Goal: Answer question/provide support: Share knowledge or assist other users

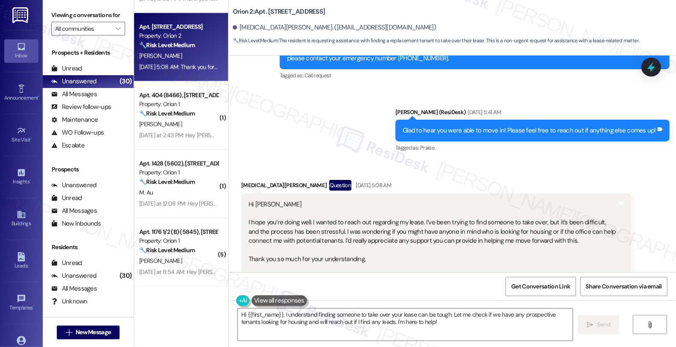
scroll to position [1892, 0]
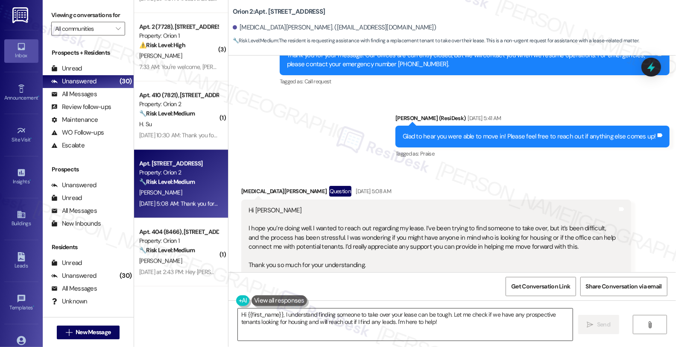
click at [448, 313] on textarea "Hi {{first_name}}, I understand finding someone to take over your lease can be …" at bounding box center [405, 324] width 335 height 32
click at [447, 313] on textarea "Hi {{first_name}}, I understand finding someone to take over your lease can be …" at bounding box center [405, 324] width 335 height 32
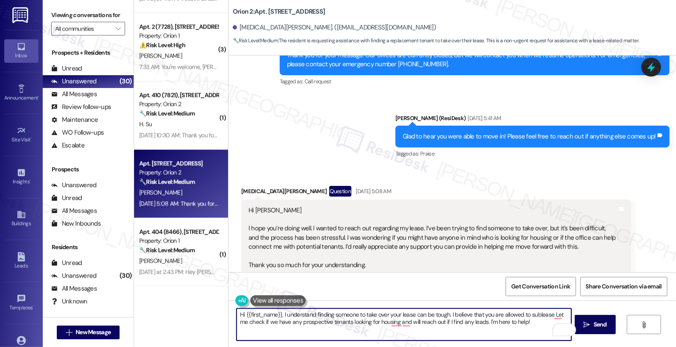
click at [547, 315] on textarea "Hi {{first_name}}, I understand finding someone to take over your lease can be …" at bounding box center [404, 324] width 335 height 32
paste textarea "It is your responsibility to market and show the space for sublease."
drag, startPoint x: 399, startPoint y: 321, endPoint x: 409, endPoint y: 333, distance: 15.5
click at [409, 333] on textarea "Hi {{first_name}}, I understand finding someone to take over your lease can be …" at bounding box center [404, 324] width 335 height 32
click at [403, 325] on textarea "Hi {{first_name}}, I understand finding someone to take over your lease can be …" at bounding box center [404, 324] width 335 height 32
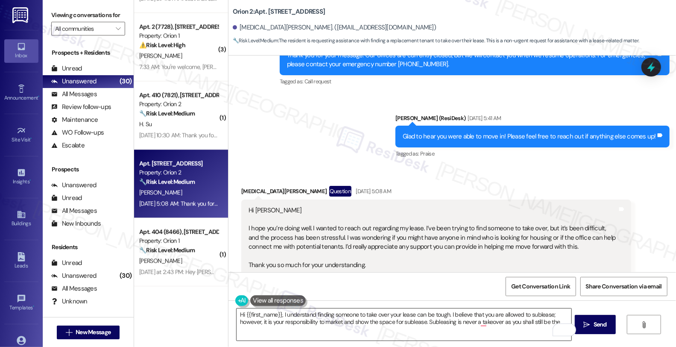
click at [538, 321] on textarea "Hi {{first_name}}, I understand finding someone to take over your lease can be …" at bounding box center [404, 324] width 335 height 32
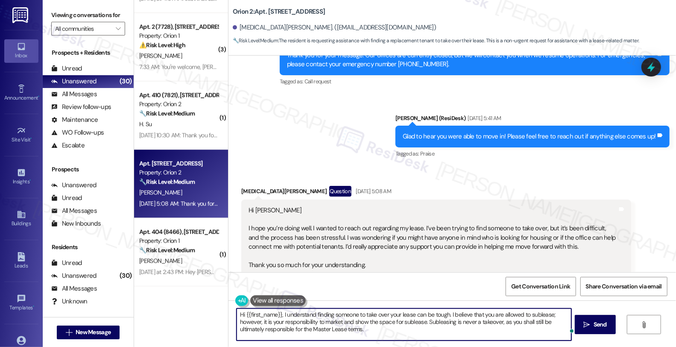
click at [412, 336] on textarea "Hi {{first_name}}, I understand finding someone to take over your lease can be …" at bounding box center [404, 324] width 335 height 32
paste textarea "[EMAIL_ADDRESS][DOMAIN_NAME]"
click at [339, 332] on textarea "Hi {{first_name}}, I understand finding someone to take over your lease can be …" at bounding box center [404, 324] width 335 height 32
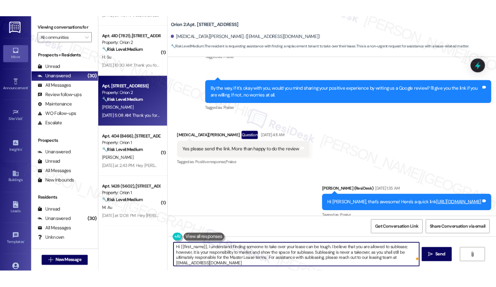
scroll to position [854, 0]
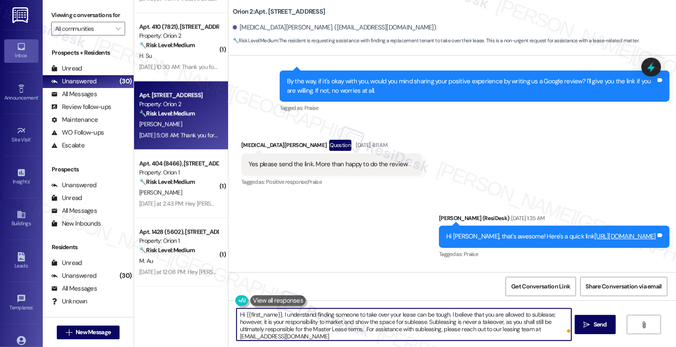
click at [335, 333] on textarea "Hi {{first_name}}, I understand finding someone to take over your lease can be …" at bounding box center [404, 324] width 335 height 32
type textarea "Hi {{first_name}}, I understand finding someone to take over your lease can be …"
click at [551, 330] on div "Rewrite with Grammarly" at bounding box center [550, 330] width 9 height 10
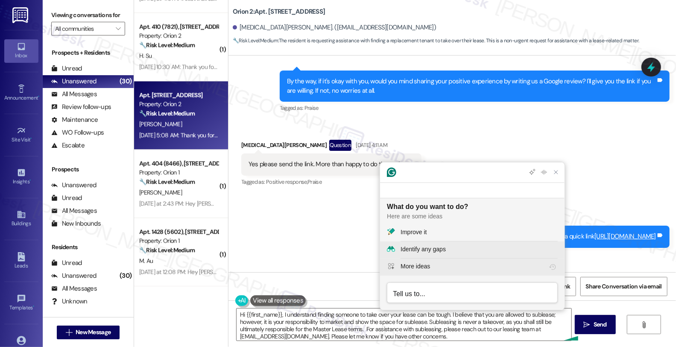
scroll to position [0, 0]
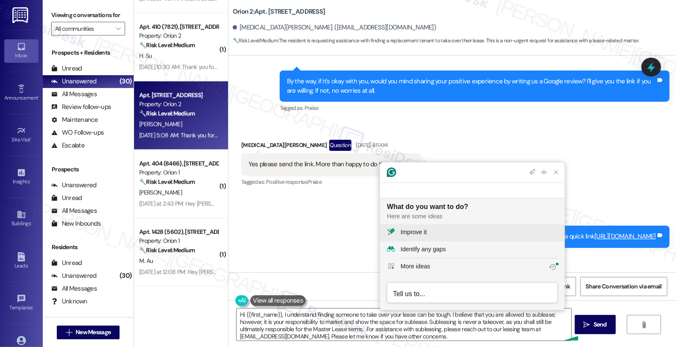
click at [433, 232] on div "Improve it" at bounding box center [479, 232] width 157 height 9
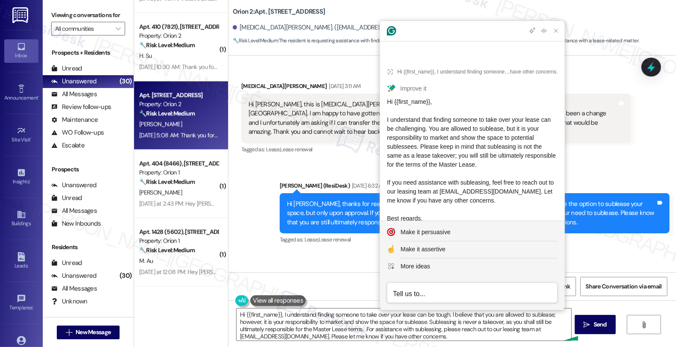
scroll to position [854, 0]
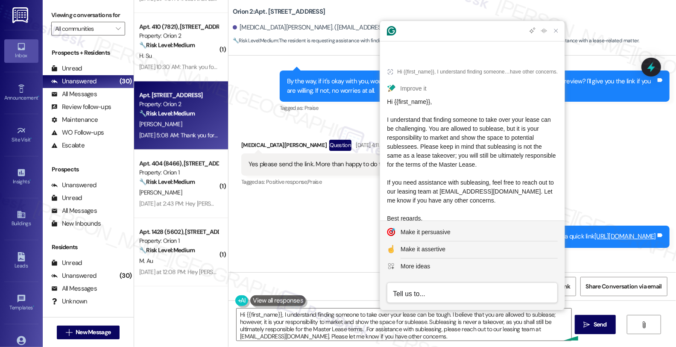
click at [380, 103] on div "Grammarly Assistant Hi {{first_name}}, I understand finding someone to take ove…" at bounding box center [472, 164] width 185 height 289
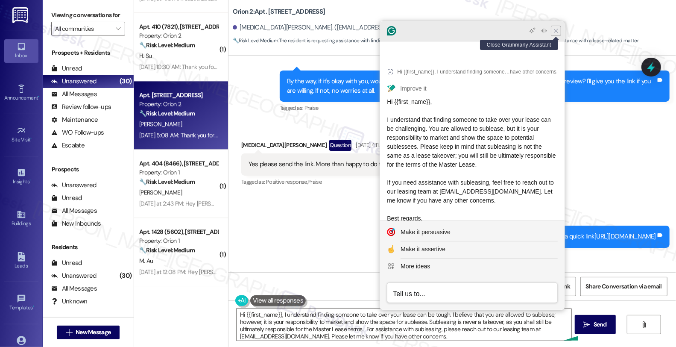
click at [560, 35] on icon "Close Grammarly Assistant" at bounding box center [556, 31] width 10 height 10
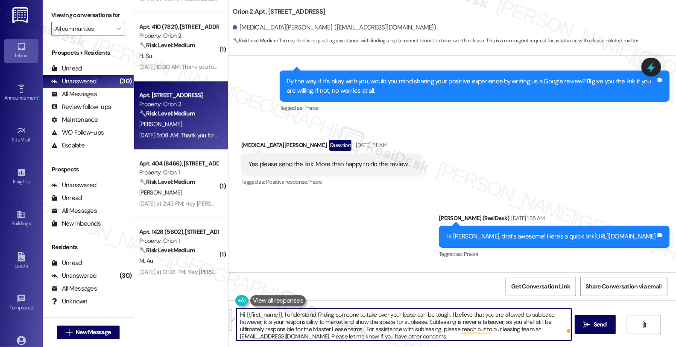
drag, startPoint x: 279, startPoint y: 311, endPoint x: 359, endPoint y: 327, distance: 81.5
click at [359, 327] on textarea "Hi {{first_name}}, I understand finding someone to take over your lease can be …" at bounding box center [404, 324] width 335 height 32
paste textarea "completely understand that finding someone to take over your lease can feel a l…"
click at [517, 327] on textarea "Hi {{first_name}}, I completely understand that finding someone to take over yo…" at bounding box center [404, 324] width 335 height 32
click at [384, 337] on textarea "Hi {{first_name}}, I completely understand that finding someone to take over yo…" at bounding box center [404, 324] width 335 height 32
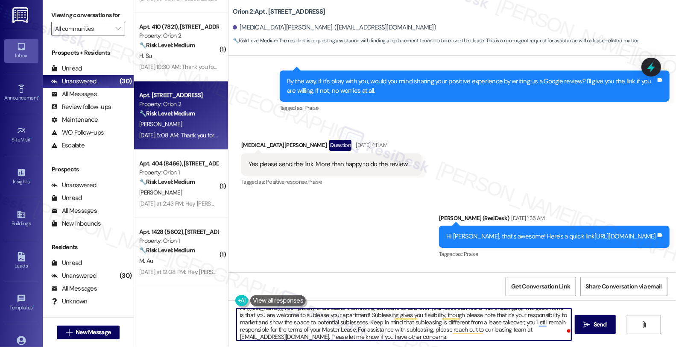
scroll to position [9, 0]
drag, startPoint x: 302, startPoint y: 334, endPoint x: 483, endPoint y: 336, distance: 181.0
click at [483, 336] on textarea "Hi {{first_name}}, I completely understand that finding someone to take over yo…" at bounding box center [404, 324] width 335 height 32
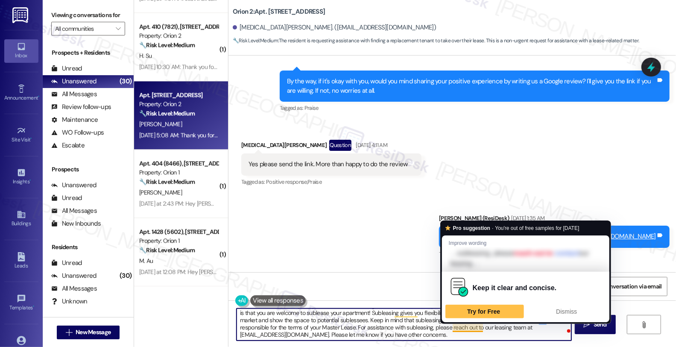
paste textarea "And of course, if you have any other questions or concerns, please don’t hesita…"
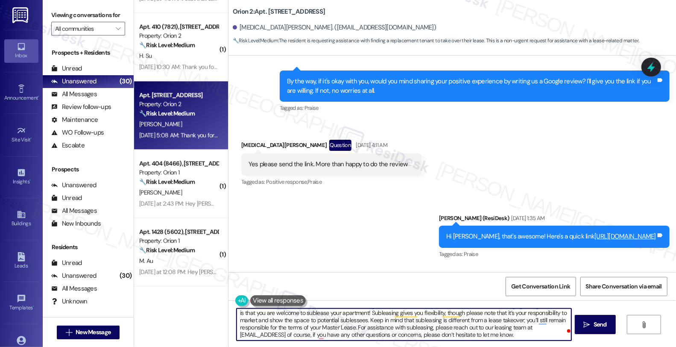
click at [301, 335] on textarea "Hi {{first_name}}, I completely understand that finding someone to take over yo…" at bounding box center [404, 324] width 335 height 32
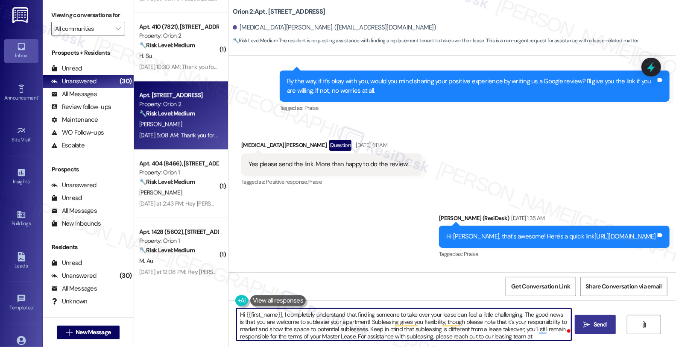
type textarea "Hi {{first_name}}, I completely understand that finding someone to take over yo…"
click at [604, 327] on span "Send" at bounding box center [599, 324] width 13 height 9
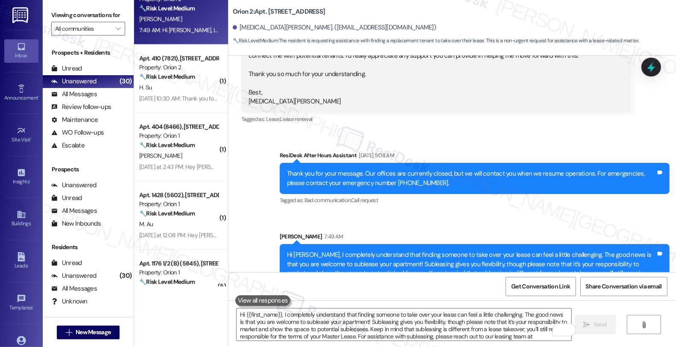
scroll to position [1333, 0]
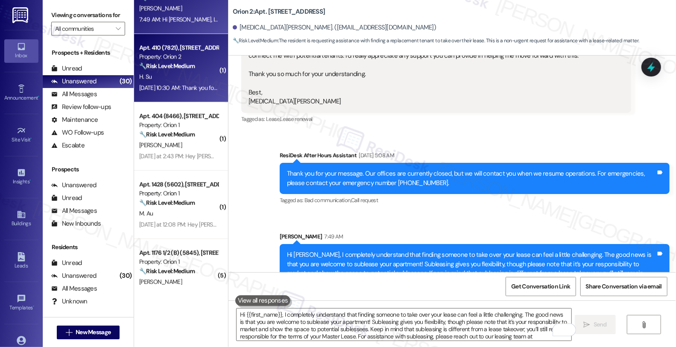
click at [189, 70] on div "🔧 Risk Level: Medium The resident is acknowledging receipt of a message regardi…" at bounding box center [178, 65] width 79 height 9
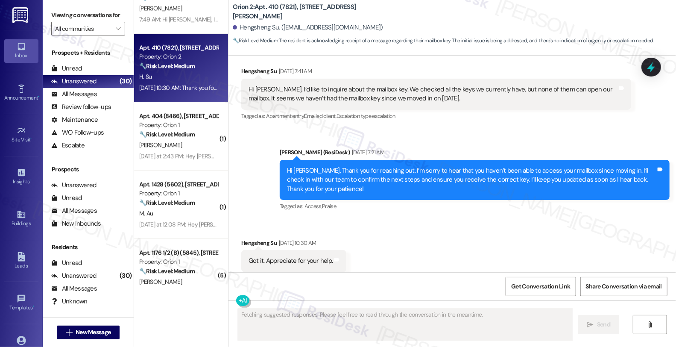
scroll to position [1058, 0]
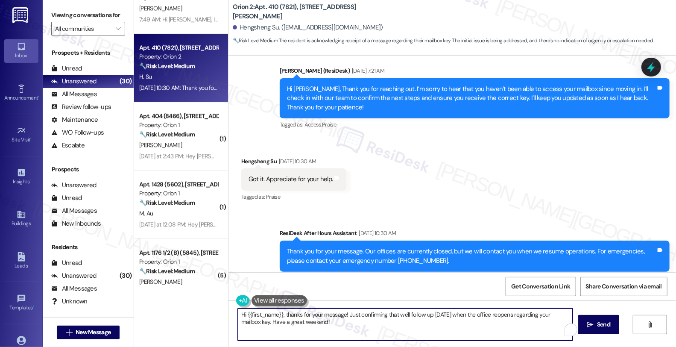
drag, startPoint x: 339, startPoint y: 330, endPoint x: 181, endPoint y: 299, distance: 160.4
click at [181, 299] on div "( 1 ) Apt. 2 (8700), [STREET_ADDRESS] Property: Orion 1 💡 Risk Level: Low The r…" at bounding box center [405, 173] width 542 height 347
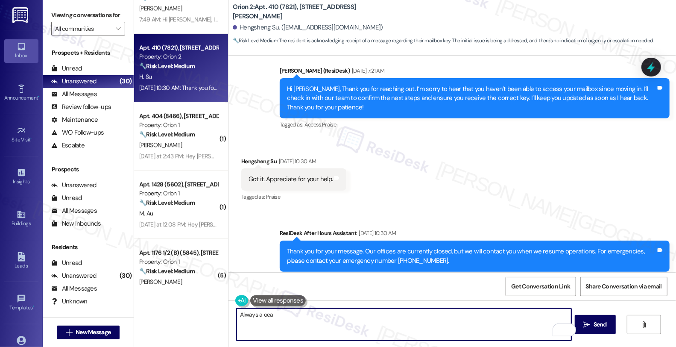
click at [262, 317] on textarea "Always a oea" at bounding box center [404, 324] width 335 height 32
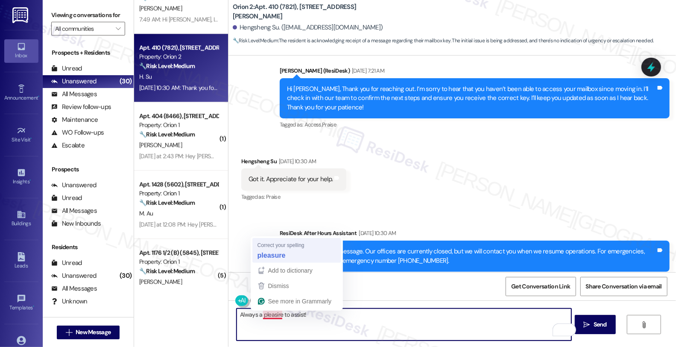
type textarea "Always a pleasure to assist!"
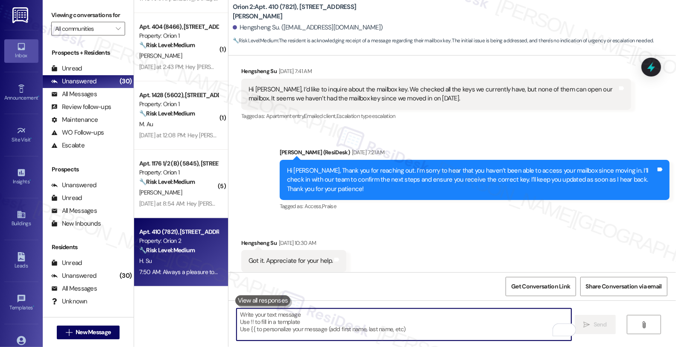
scroll to position [0, 0]
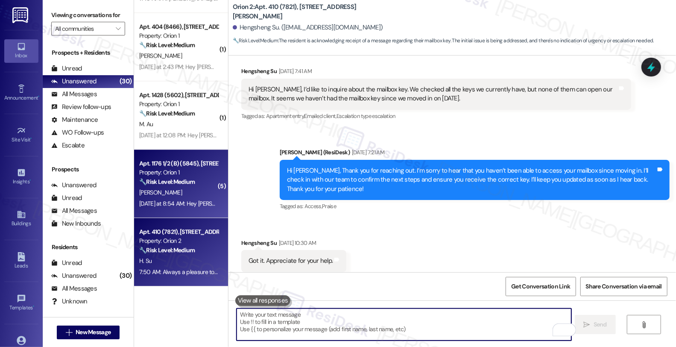
click at [202, 193] on div "[PERSON_NAME]" at bounding box center [178, 192] width 81 height 11
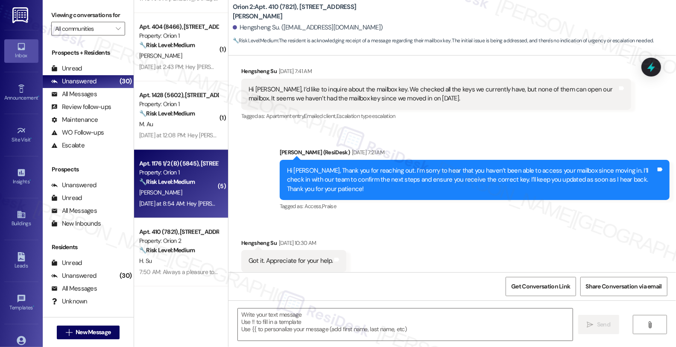
type textarea "Fetching suggested responses. Please feel free to read through the conversation…"
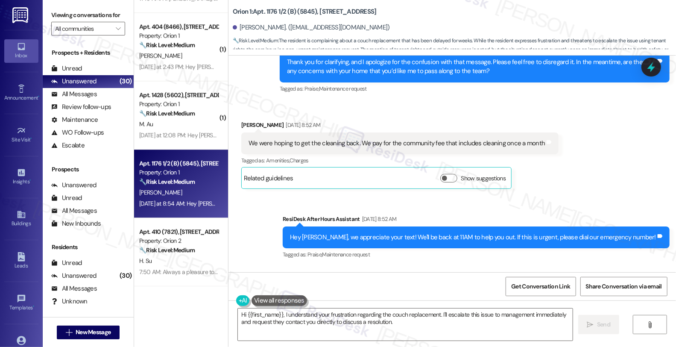
scroll to position [5820, 0]
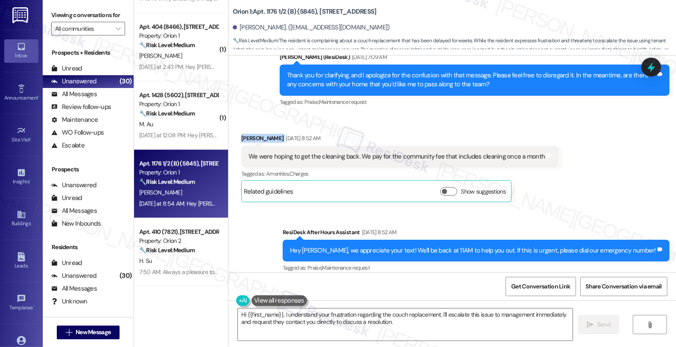
drag, startPoint x: 268, startPoint y: 83, endPoint x: 231, endPoint y: 83, distance: 36.7
click at [235, 127] on div "Received via SMS [PERSON_NAME] [DATE] 8:52 AM We were hoping to get the cleanin…" at bounding box center [400, 167] width 330 height 81
copy div "[PERSON_NAME]"
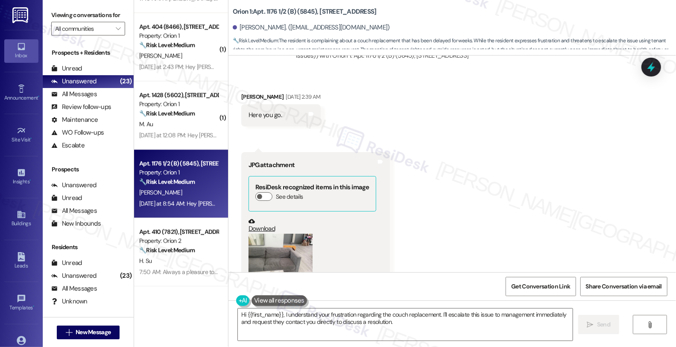
scroll to position [2594, 0]
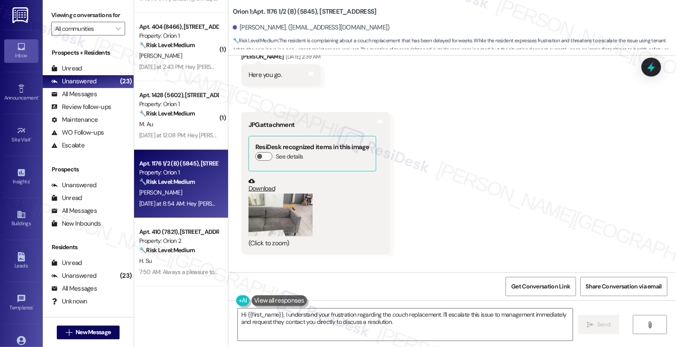
click at [281, 196] on button "Zoom image" at bounding box center [280, 214] width 64 height 43
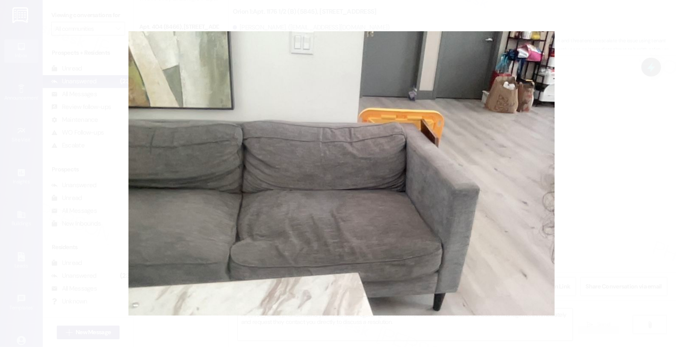
click at [615, 142] on button "Unzoom image" at bounding box center [338, 173] width 676 height 347
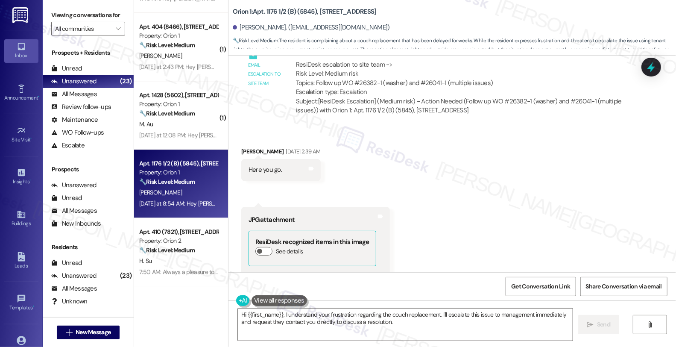
scroll to position [2641, 0]
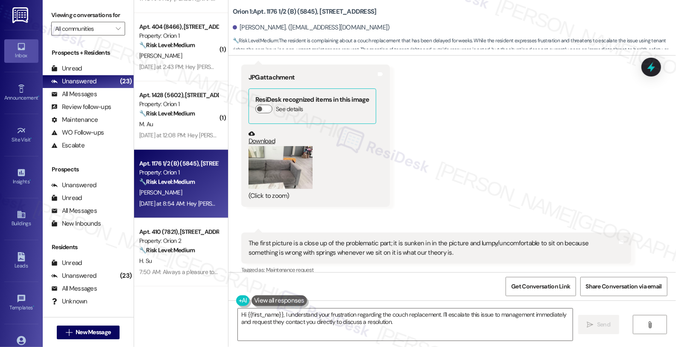
click at [281, 146] on button "Zoom image" at bounding box center [280, 167] width 64 height 43
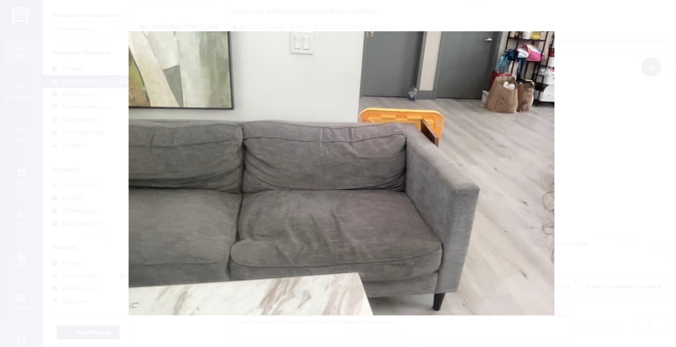
click at [621, 120] on button "Unzoom image" at bounding box center [338, 173] width 676 height 347
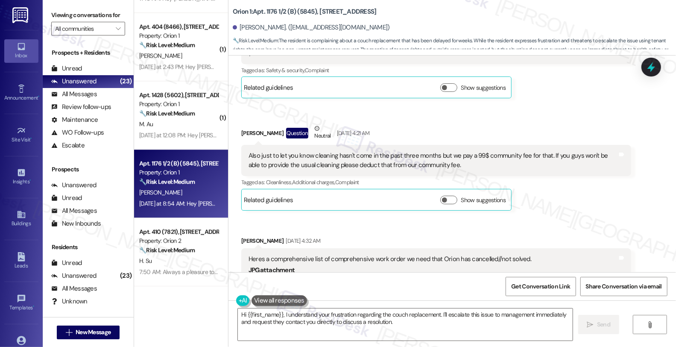
scroll to position [3780, 0]
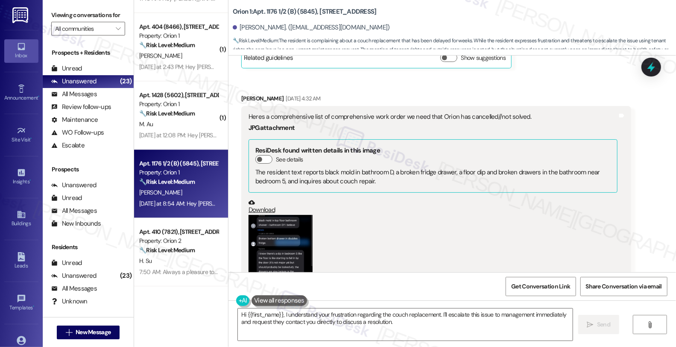
click at [271, 215] on button "Zoom image" at bounding box center [280, 253] width 64 height 76
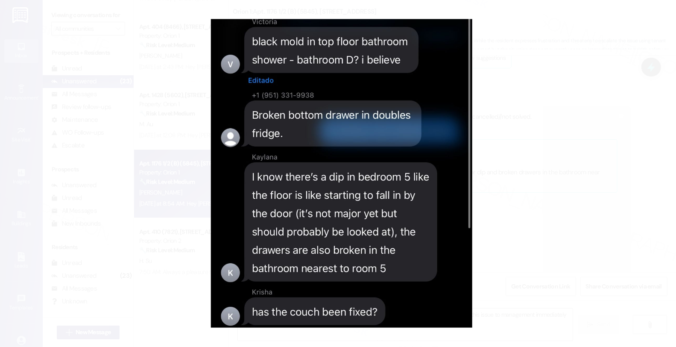
click at [524, 234] on button "Unzoom image" at bounding box center [338, 173] width 676 height 347
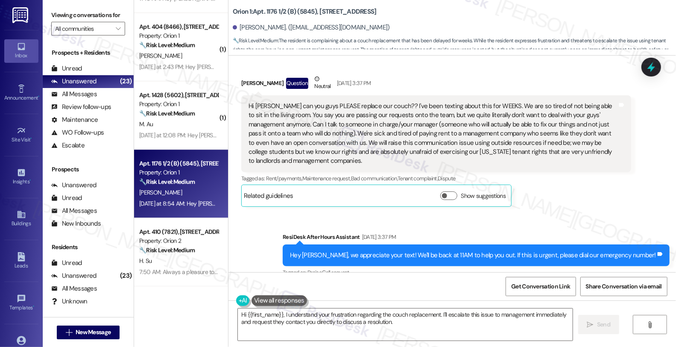
scroll to position [6294, 0]
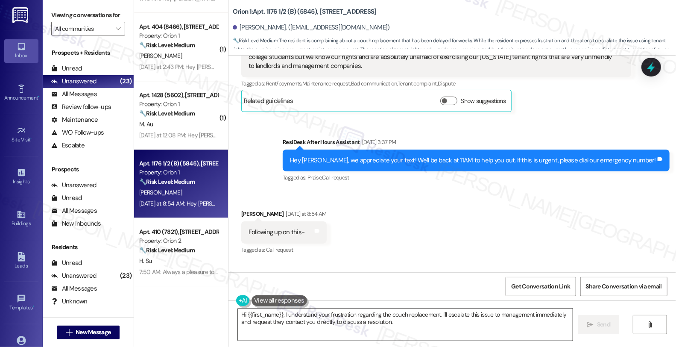
click at [280, 316] on textarea "Hi {{first_name}}, I understand your frustration regarding the couch replacemen…" at bounding box center [405, 324] width 335 height 32
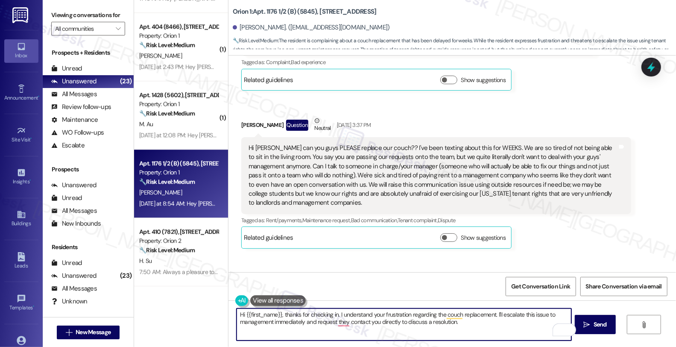
scroll to position [6152, 0]
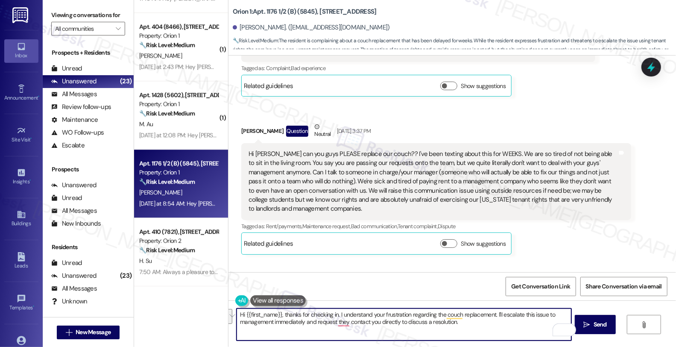
drag, startPoint x: 492, startPoint y: 313, endPoint x: 499, endPoint y: 320, distance: 10.0
click at [499, 320] on textarea "Hi {{first_name}}, thanks for checking in. I understand your frustration regard…" at bounding box center [404, 324] width 335 height 32
click at [380, 325] on textarea "Hi {{first_name}}, thanks for checking in. I understand your frustration regard…" at bounding box center [404, 324] width 335 height 32
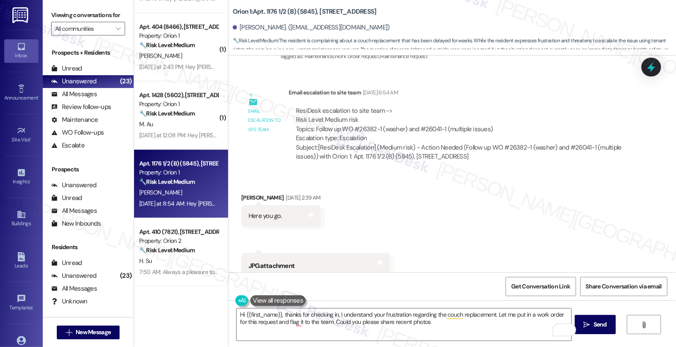
scroll to position [2657, 0]
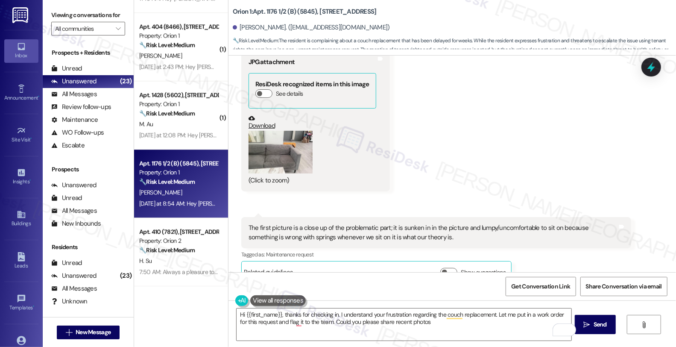
click at [278, 131] on button "Zoom image" at bounding box center [280, 152] width 64 height 43
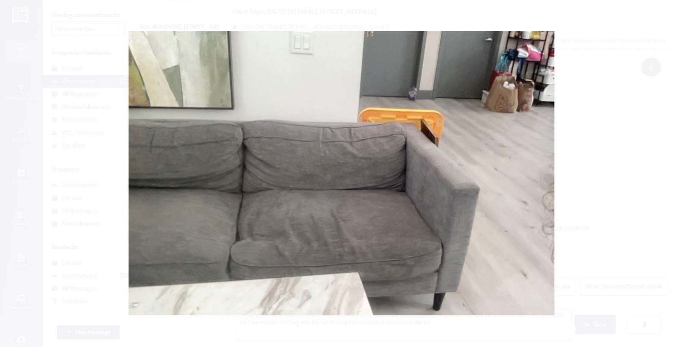
click at [591, 103] on button "Unzoom image" at bounding box center [338, 173] width 676 height 347
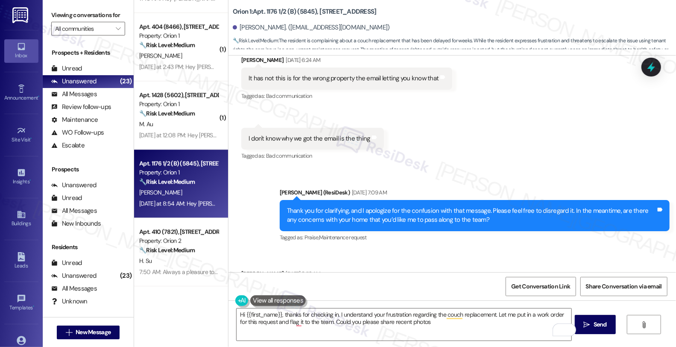
scroll to position [5677, 0]
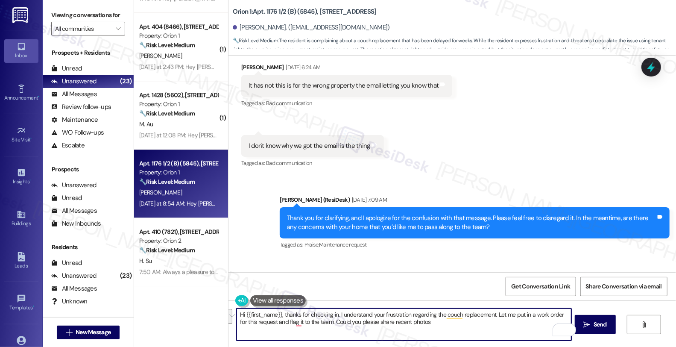
drag, startPoint x: 492, startPoint y: 314, endPoint x: 497, endPoint y: 324, distance: 10.5
click at [497, 324] on textarea "Hi {{first_name}}, thanks for checking in. I understand your frustration regard…" at bounding box center [404, 324] width 335 height 32
drag, startPoint x: 521, startPoint y: 316, endPoint x: 541, endPoint y: 316, distance: 20.1
click at [541, 316] on textarea "Hi {{first_name}}, thanks for checking in. I understand your frustration regard…" at bounding box center [404, 324] width 335 height 32
click at [489, 315] on textarea "Hi {{first_name}}, thanks for checking in. I understand your frustration regard…" at bounding box center [404, 324] width 335 height 32
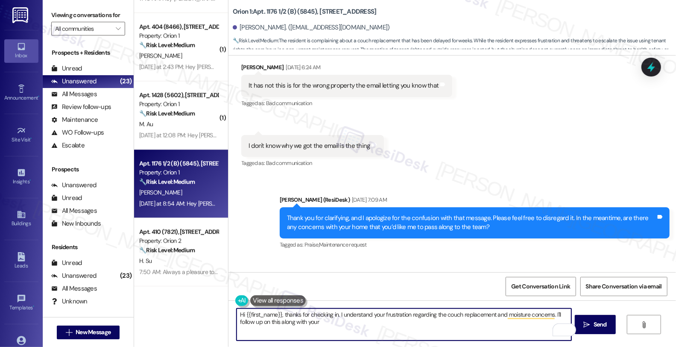
click at [551, 314] on textarea "Hi {{first_name}}, thanks for checking in. I understand your frustration regard…" at bounding box center [404, 324] width 335 height 32
click at [490, 315] on textarea "Hi {{first_name}}, thanks for checking in. I understand your frustration regard…" at bounding box center [404, 324] width 335 height 32
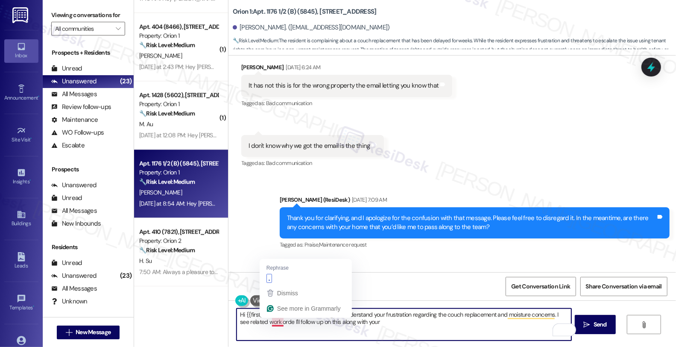
click at [278, 321] on textarea "Hi {{first_name}}, thanks for checking in. I understand your frustration regard…" at bounding box center [404, 324] width 335 height 32
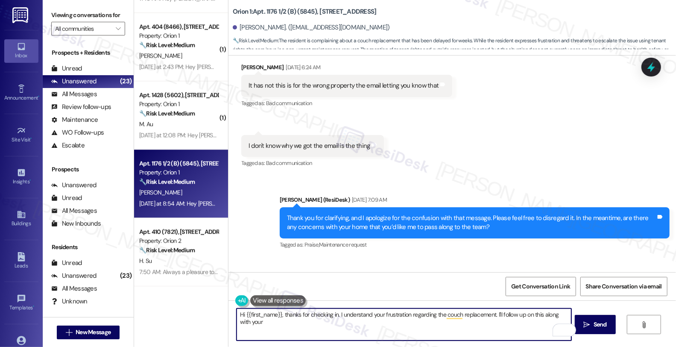
click at [533, 318] on textarea "Hi {{first_name}}, thanks for checking in. I understand your frustration regard…" at bounding box center [404, 324] width 335 height 32
click at [538, 313] on textarea "Hi {{first_name}}, thanks for checking in. I understand your frustration regard…" at bounding box center [404, 324] width 335 height 32
drag, startPoint x: 538, startPoint y: 313, endPoint x: 543, endPoint y: 323, distance: 10.9
click at [543, 323] on textarea "Hi {{first_name}}, thanks for checking in. I understand your frustration regard…" at bounding box center [404, 324] width 335 height 32
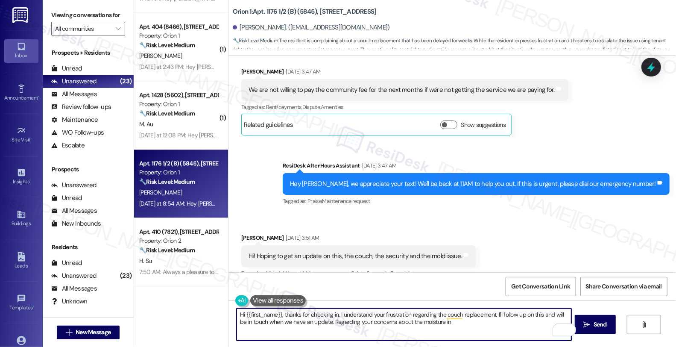
scroll to position [4492, 0]
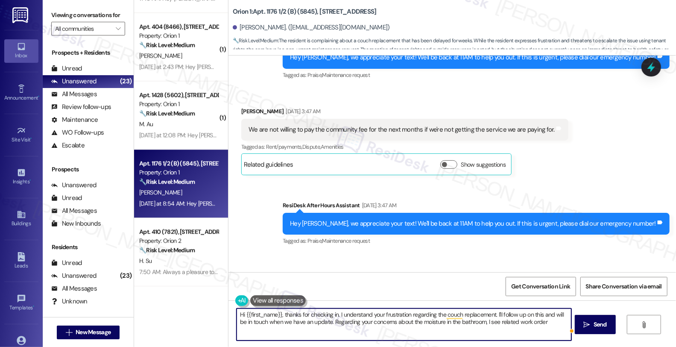
paste textarea "and moisture concerns. I see related work orde"
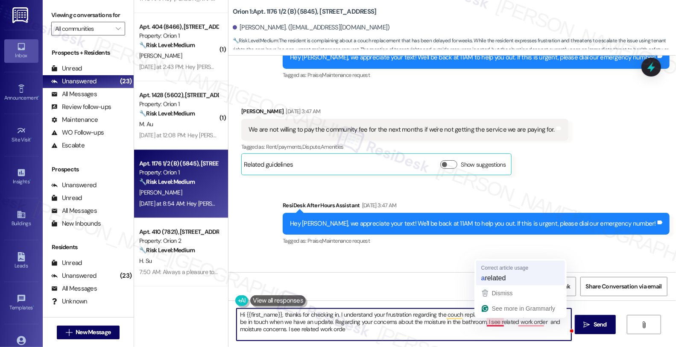
type textarea "Hi {{first_name}}, thanks for checking in. I understand your frustration regard…"
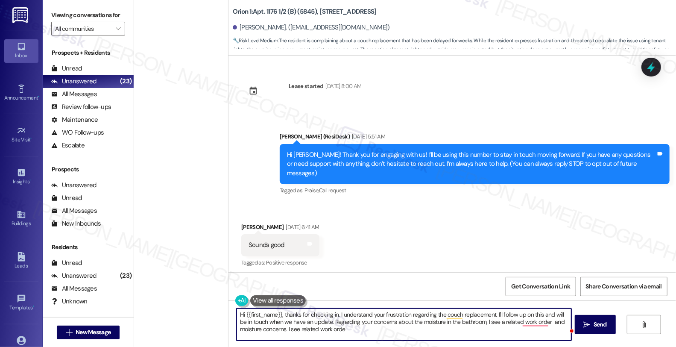
scroll to position [4492, 0]
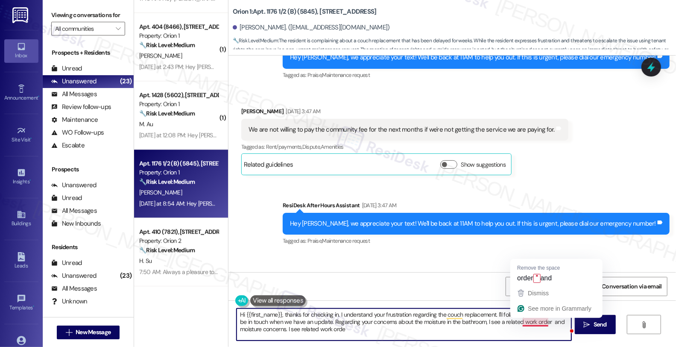
click at [530, 322] on textarea "Hi {{first_name}}, thanks for checking in. I understand your frustration regard…" at bounding box center [404, 324] width 335 height 32
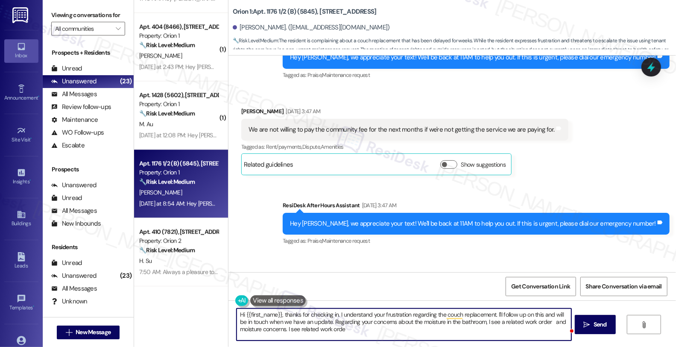
paste textarea "#26041-1"
paste textarea "Friday 09/19/2025"
click at [327, 329] on textarea "Hi {{first_name}}, thanks for checking in. I understand your frustration regard…" at bounding box center [404, 324] width 335 height 32
click at [377, 327] on textarea "Hi {{first_name}}, thanks for checking in. I understand your frustration regard…" at bounding box center [404, 324] width 335 height 32
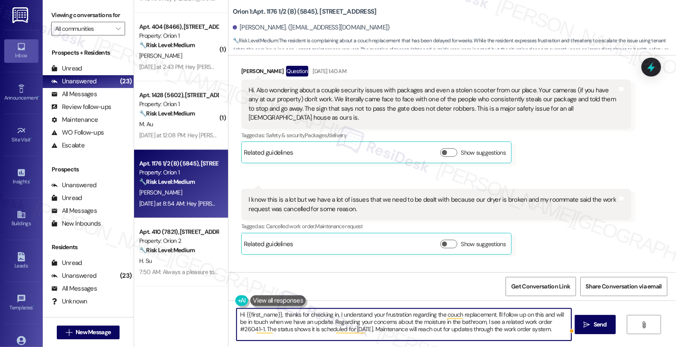
scroll to position [1740, 0]
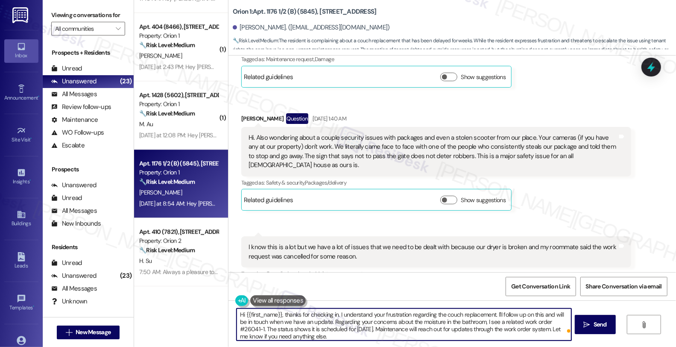
type textarea "Hi {{first_name}}, thanks for checking in. I understand your frustration regard…"
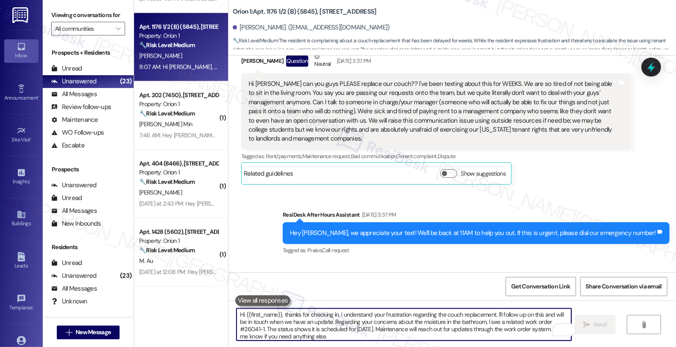
scroll to position [6381, 0]
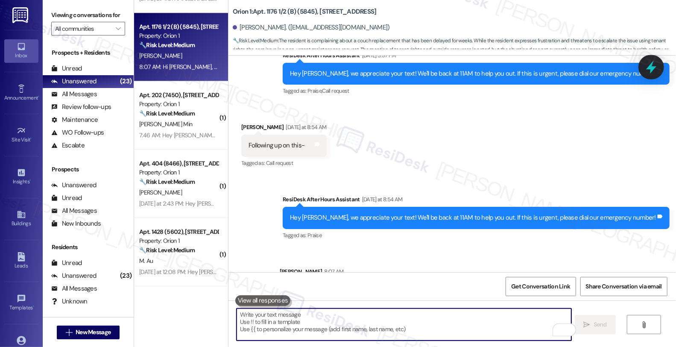
click at [647, 65] on icon at bounding box center [651, 67] width 15 height 15
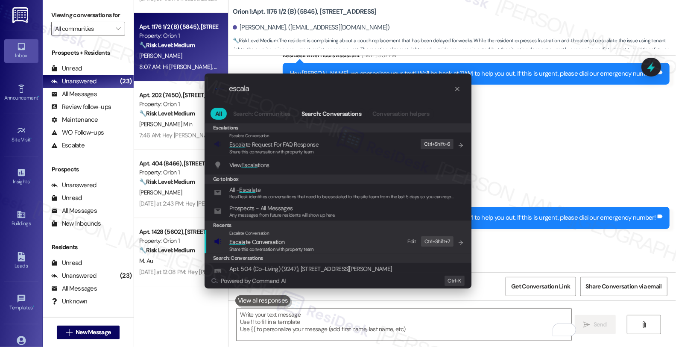
type input "escala"
click at [280, 242] on span "Escala te Conversation" at bounding box center [256, 242] width 55 height 8
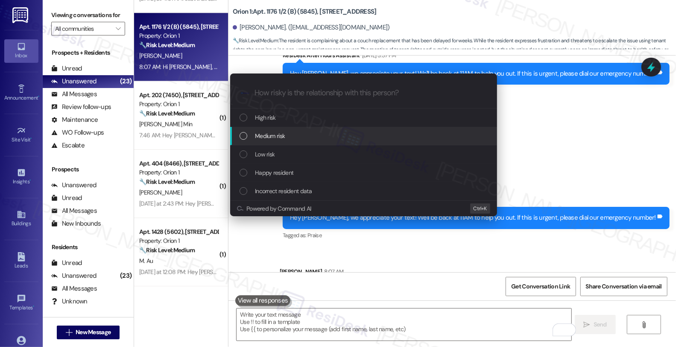
click at [284, 139] on span "Medium risk" at bounding box center [270, 135] width 30 height 9
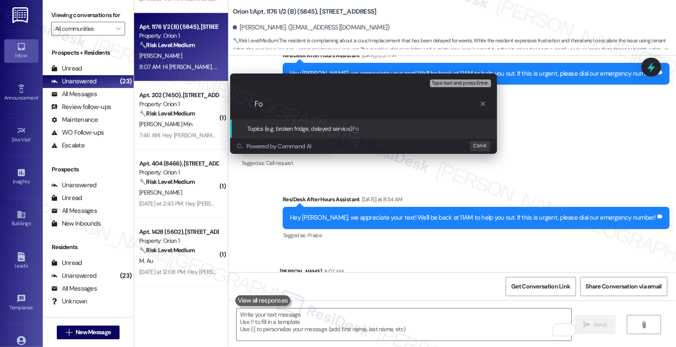
type input "F"
paste input "#26041-1"
type input "Couch replacement; Follow up WO #26041-1 (moisture)"
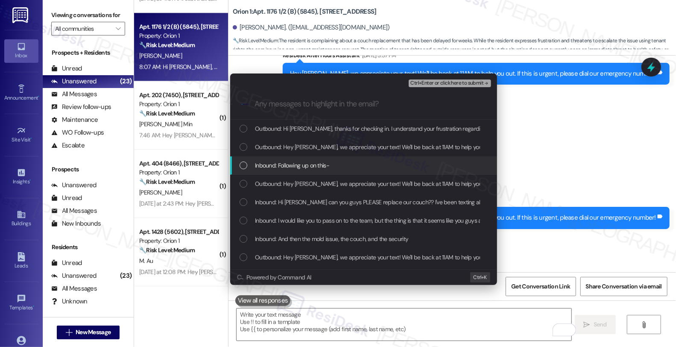
click at [293, 163] on span "Inbound: Following up on this-" at bounding box center [292, 165] width 74 height 9
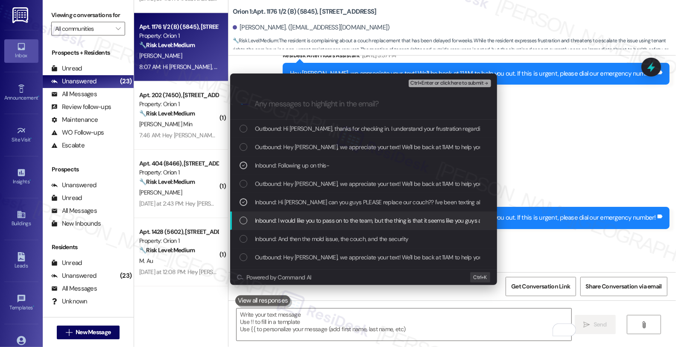
click at [313, 220] on span "Inbound: I would like you to pass on to the team, but the thing is that it seem…" at bounding box center [418, 220] width 326 height 9
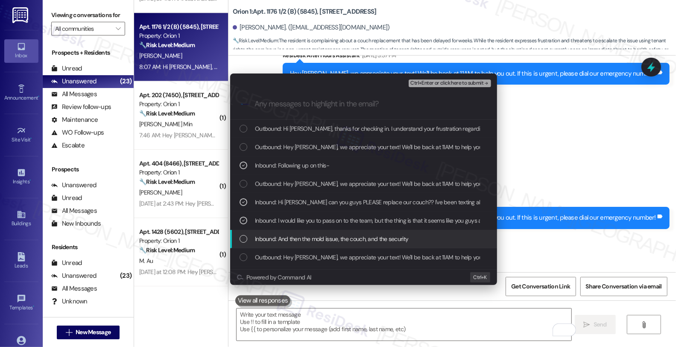
click at [332, 238] on span "Inbound: And then the mold issue, the couch, and the security" at bounding box center [331, 238] width 153 height 9
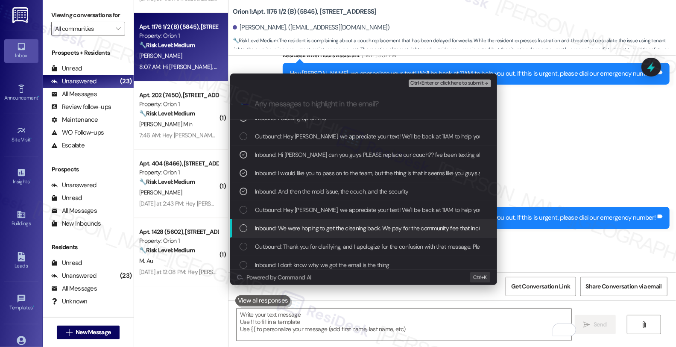
click at [429, 232] on span "Inbound: We were hoping to get the cleaning back. We pay for the community fee …" at bounding box center [402, 227] width 295 height 9
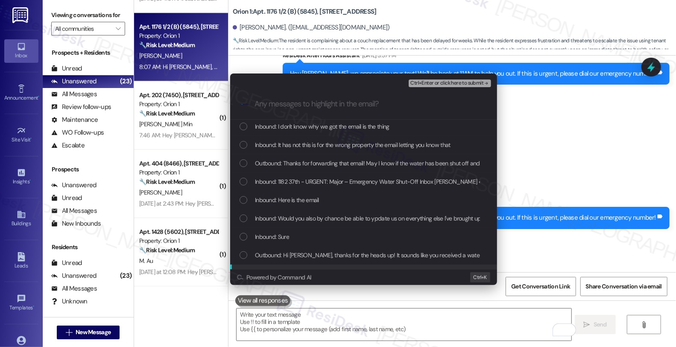
scroll to position [237, 0]
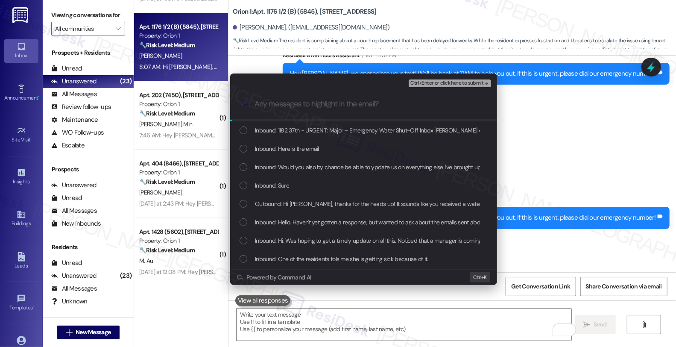
click at [428, 82] on span "Ctrl+Enter or click here to submit" at bounding box center [446, 83] width 73 height 6
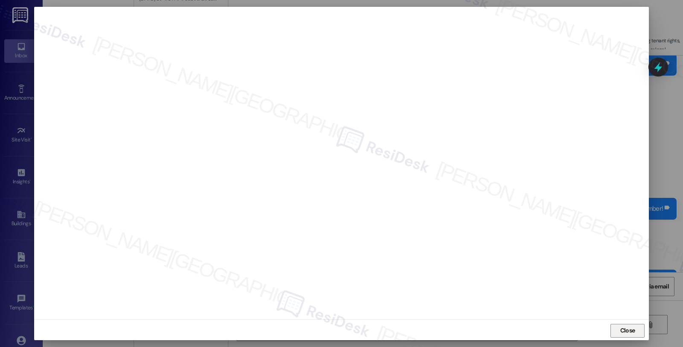
click at [623, 328] on span "Close" at bounding box center [627, 330] width 15 height 9
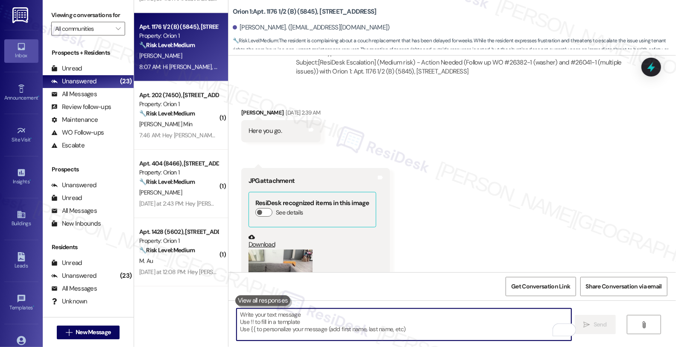
scroll to position [2538, 0]
click at [648, 66] on icon at bounding box center [651, 67] width 15 height 15
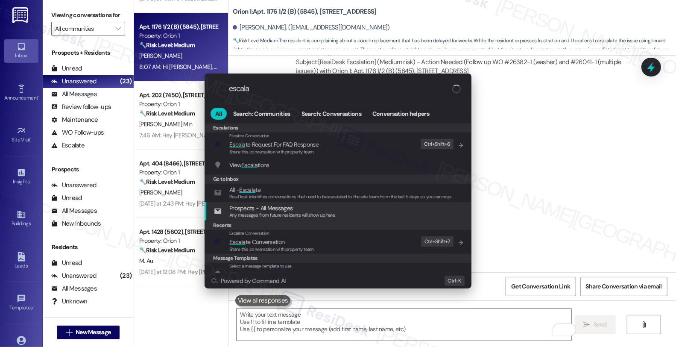
type input "escala"
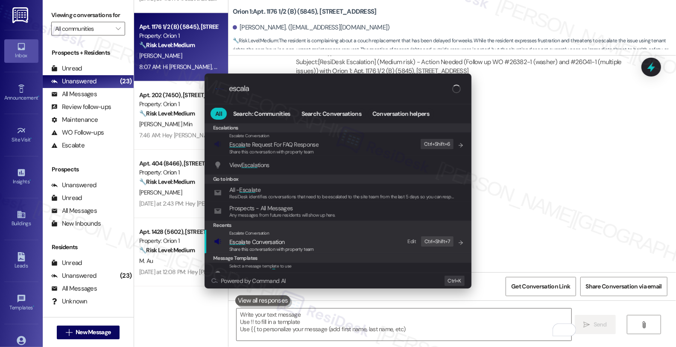
click at [282, 241] on span "Escala te Conversation" at bounding box center [256, 242] width 55 height 8
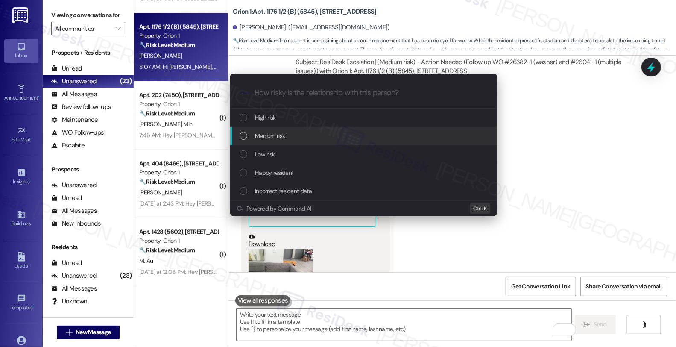
click at [280, 136] on span "Medium risk" at bounding box center [270, 135] width 30 height 9
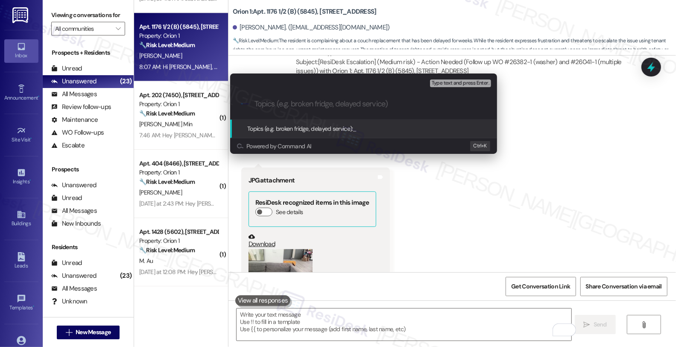
paste input "Couch replacement; Follow up WO #26041-1 (moisture)"
type input "Couch replacement; Follow up WO #26041-1 (moisture)"
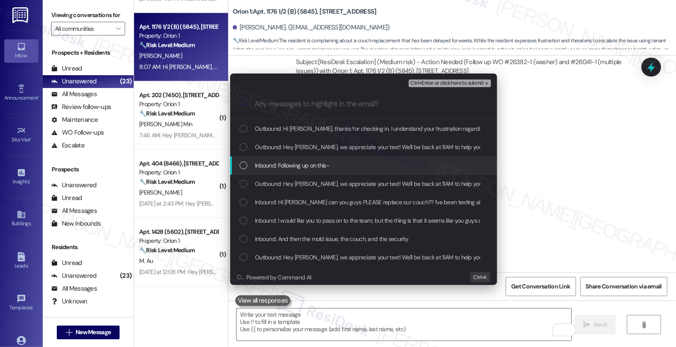
click at [319, 166] on span "Inbound: Following up on this-" at bounding box center [292, 165] width 74 height 9
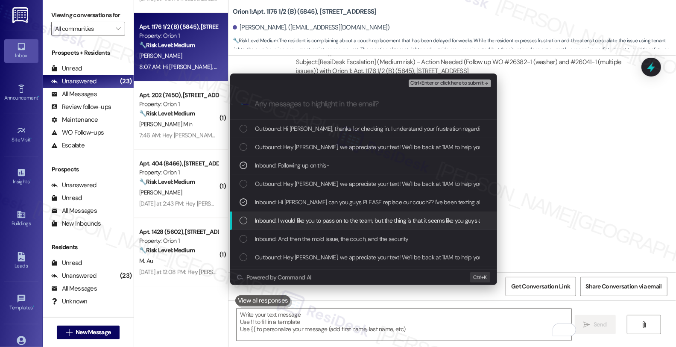
click at [318, 222] on span "Inbound: I would like you to pass on to the team, but the thing is that it seem…" at bounding box center [418, 220] width 326 height 9
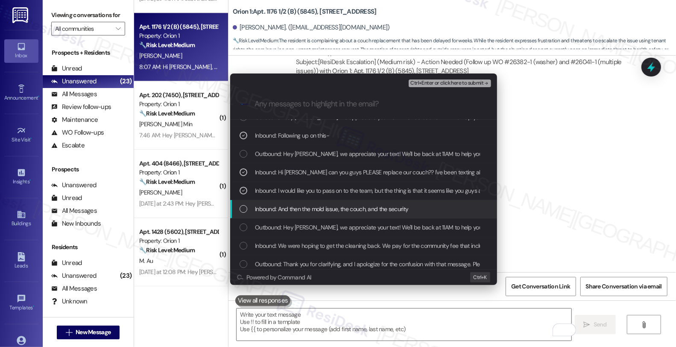
scroll to position [47, 0]
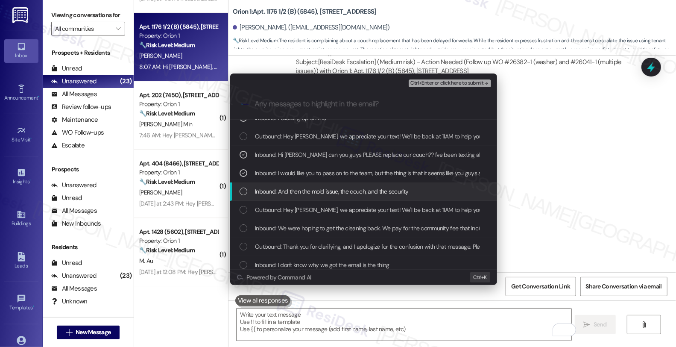
click at [322, 195] on span "Inbound: And then the mold issue, the couch, and the security" at bounding box center [331, 191] width 153 height 9
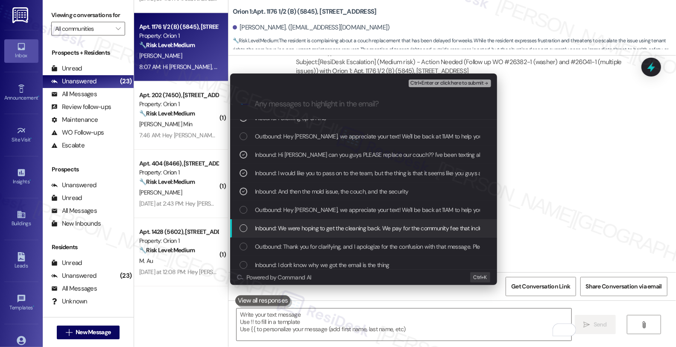
click at [333, 227] on span "Inbound: We were hoping to get the cleaning back. We pay for the community fee …" at bounding box center [402, 227] width 295 height 9
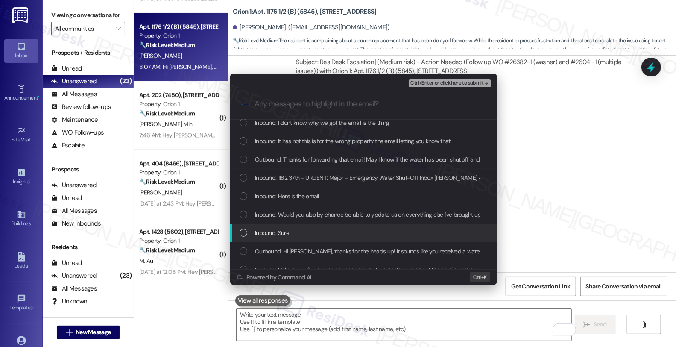
scroll to position [237, 0]
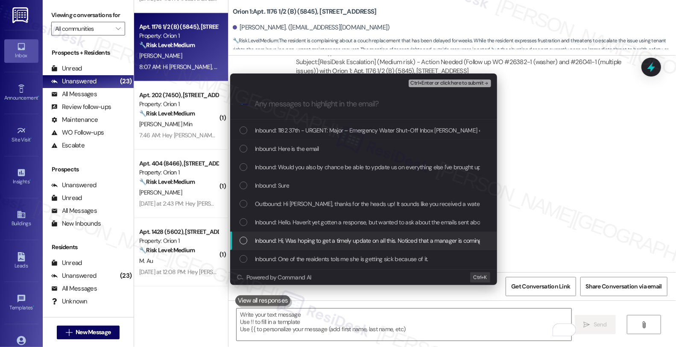
click at [360, 241] on span "Inbound: Hi, Was hoping to get a timely update on all this. Noticed that a mana…" at bounding box center [407, 240] width 304 height 9
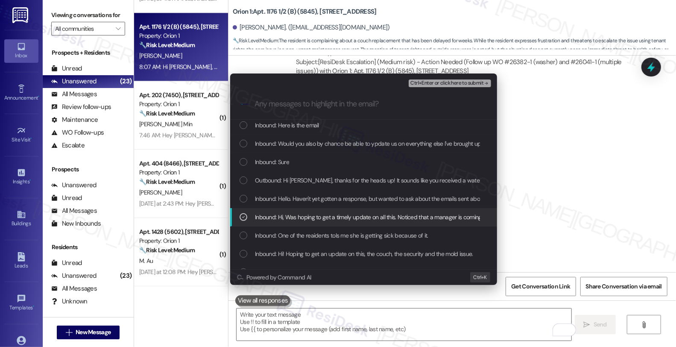
scroll to position [284, 0]
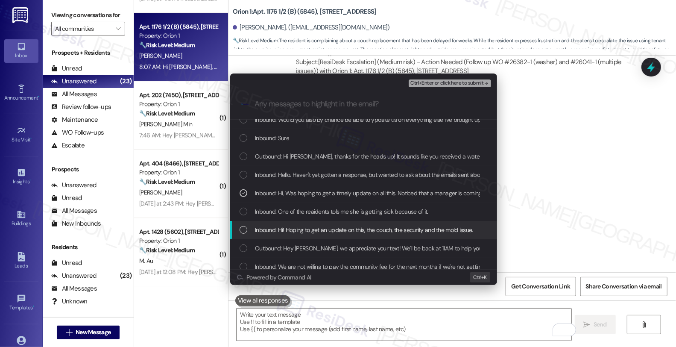
click at [359, 233] on span "Inbound: Hi! Hoping to get an update on this, the couch, the security and the m…" at bounding box center [364, 229] width 218 height 9
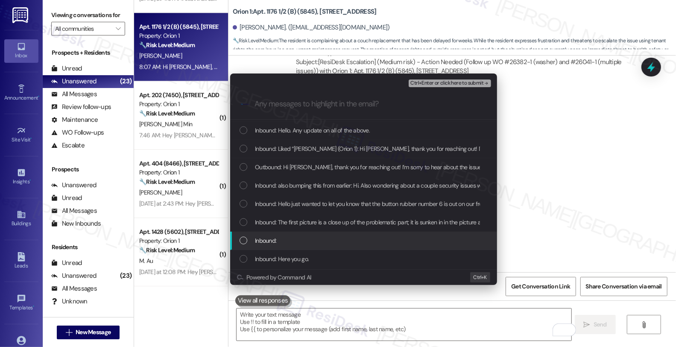
scroll to position [617, 0]
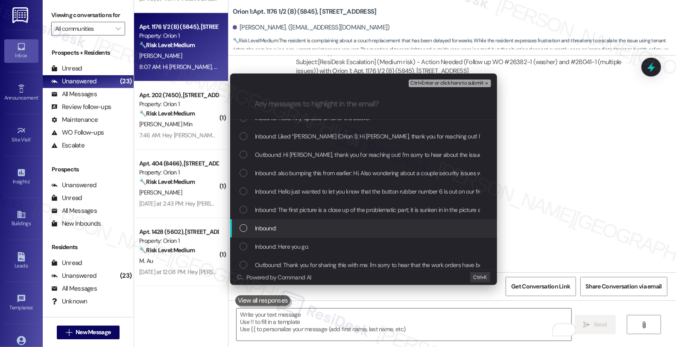
click at [359, 229] on div "Inbound:" at bounding box center [365, 227] width 250 height 9
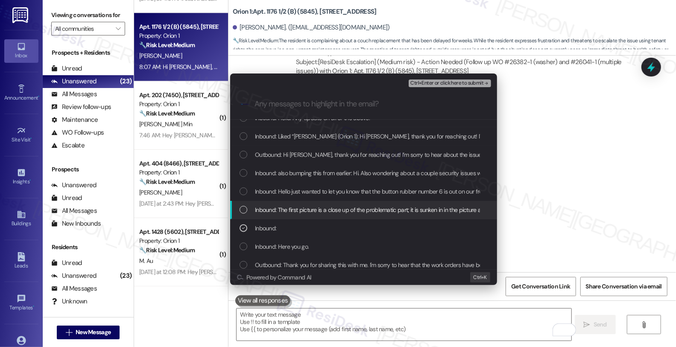
click at [354, 209] on span "Inbound: The first picture is a close up of the problematic part; it is sunken …" at bounding box center [514, 209] width 518 height 9
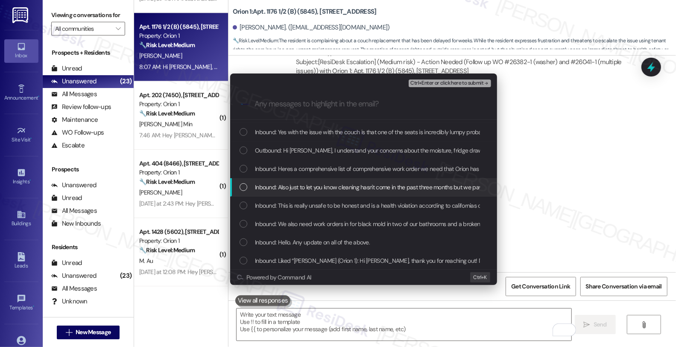
scroll to position [474, 0]
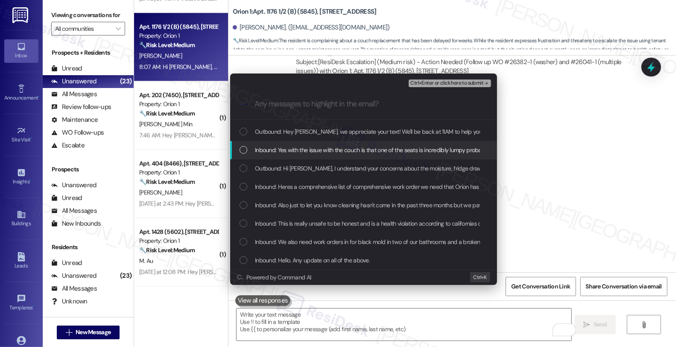
click at [414, 151] on span "Inbound: Yes with the issue with the couch is that one of the seats is incredib…" at bounding box center [601, 149] width 692 height 9
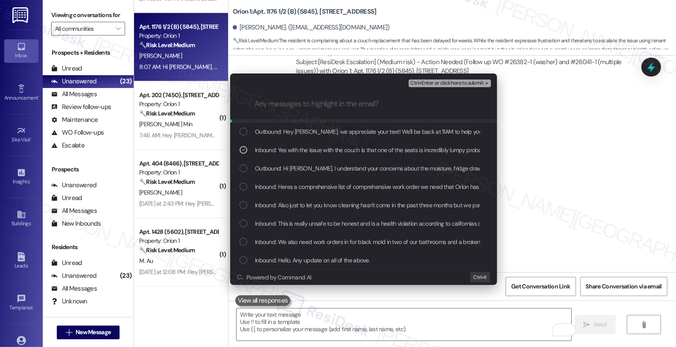
click at [445, 81] on span "Ctrl+Enter or click here to submit" at bounding box center [446, 83] width 73 height 6
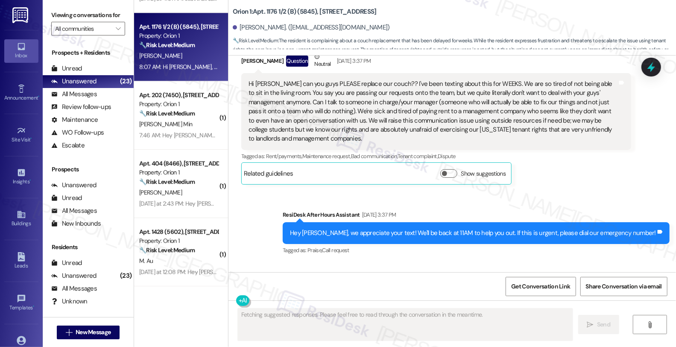
scroll to position [1285, 0]
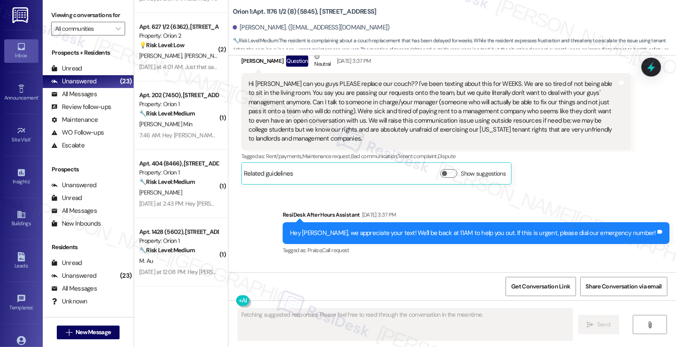
drag, startPoint x: 642, startPoint y: 229, endPoint x: 628, endPoint y: 228, distance: 14.5
click at [642, 263] on div "Received via SMS Fatema Bhaiji Yesterday at 8:54 AM Following up on this- Tags …" at bounding box center [451, 299] width 447 height 72
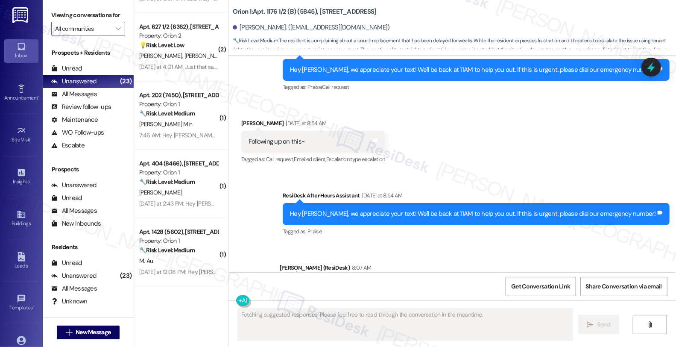
scroll to position [6394, 0]
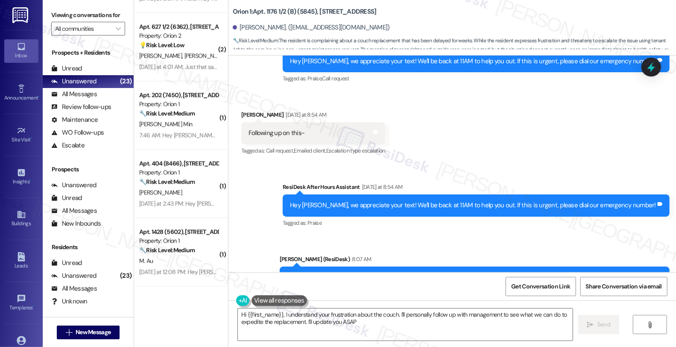
type textarea "Hi {{first_name}}, I understand your frustration about the couch. I'll personal…"
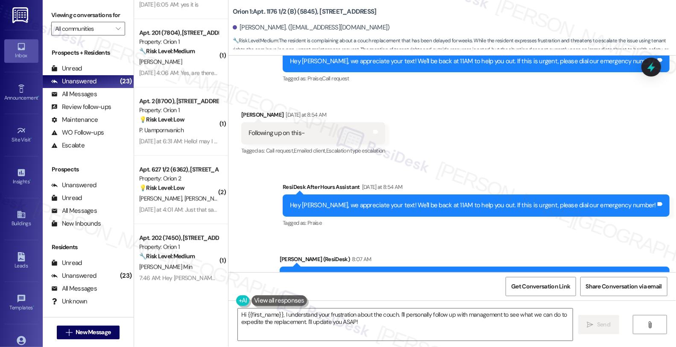
scroll to position [1095, 0]
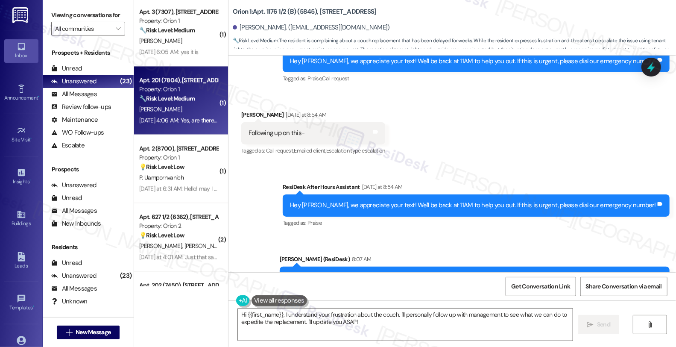
click at [193, 107] on div "[PERSON_NAME]" at bounding box center [178, 109] width 81 height 11
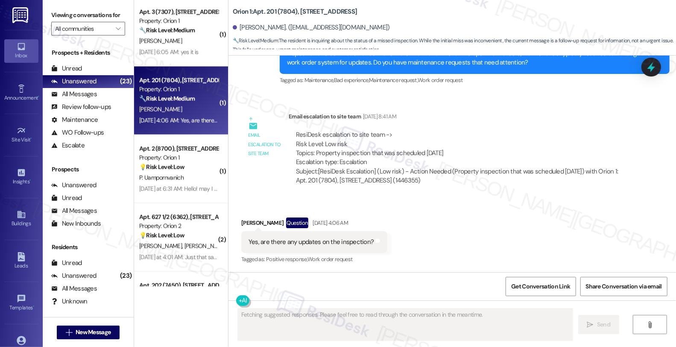
scroll to position [566, 0]
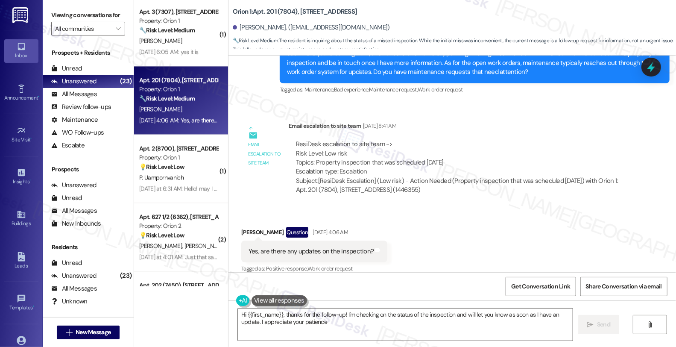
type textarea "Hi {{first_name}}, thanks for the follow-up! I'm checking on the status of the …"
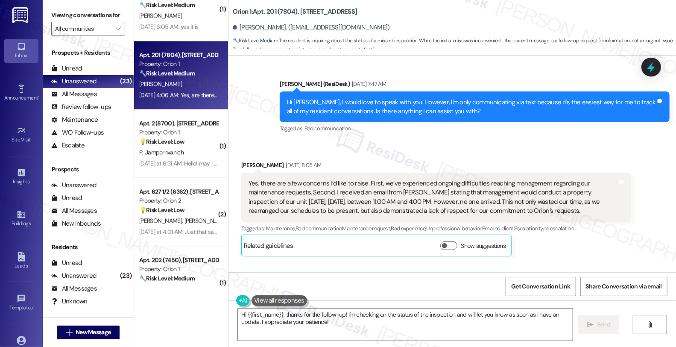
scroll to position [1186, 0]
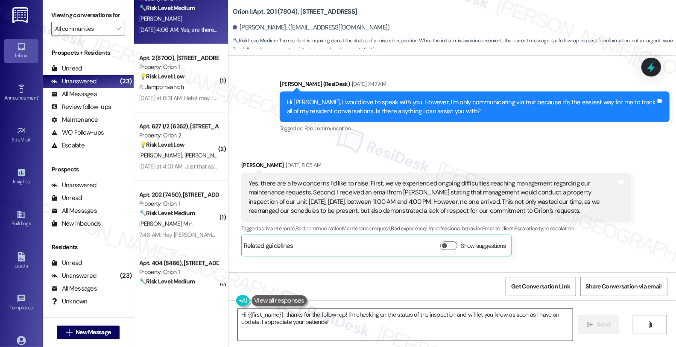
click at [449, 313] on textarea "Hi {{first_name}}, thanks for the follow-up! I'm checking on the status of the …" at bounding box center [405, 324] width 335 height 32
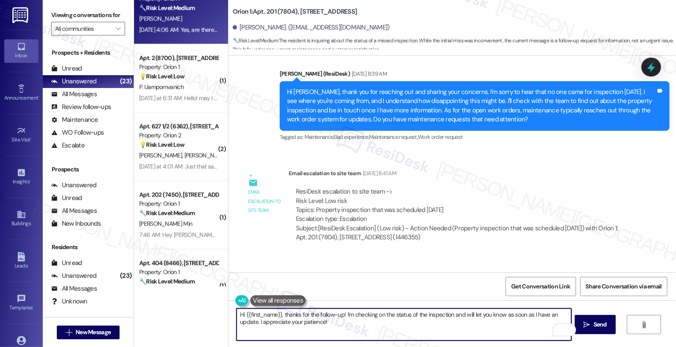
scroll to position [566, 0]
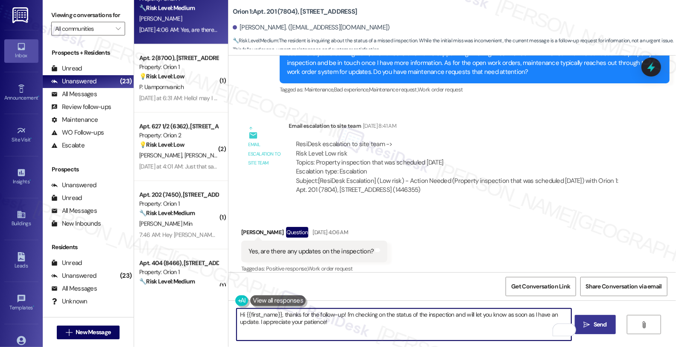
click at [607, 324] on span "Send" at bounding box center [599, 324] width 13 height 9
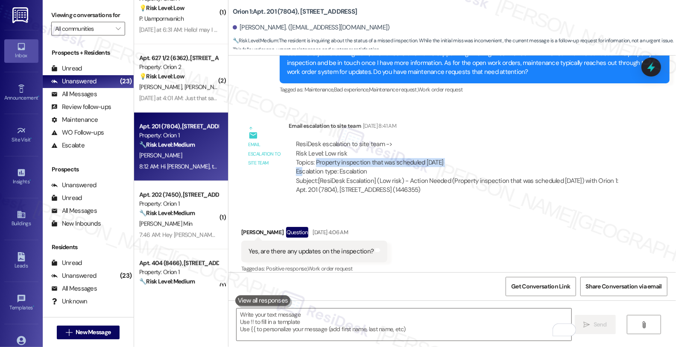
drag, startPoint x: 309, startPoint y: 152, endPoint x: 454, endPoint y: 152, distance: 144.7
click at [454, 152] on div "ResiDesk escalation to site team -> Risk Level: Low risk Topics: Property inspe…" at bounding box center [460, 158] width 328 height 37
copy div "Property inspection that was scheduled 9/10/2025"
click at [649, 63] on icon at bounding box center [651, 67] width 15 height 15
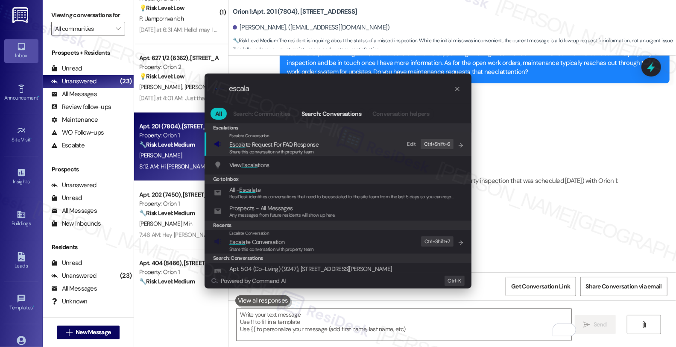
type input "escala"
click at [265, 242] on span "Escala te Conversation" at bounding box center [256, 242] width 55 height 8
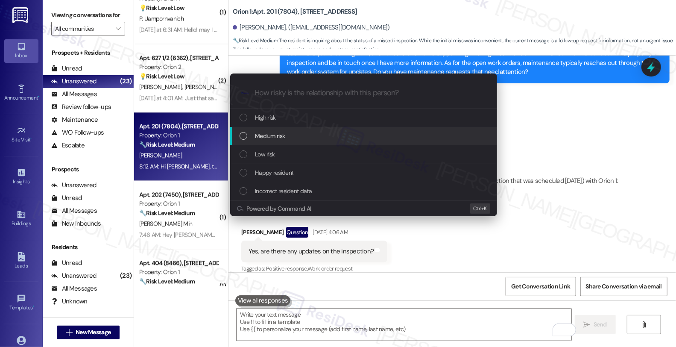
click at [261, 136] on span "Medium risk" at bounding box center [270, 135] width 30 height 9
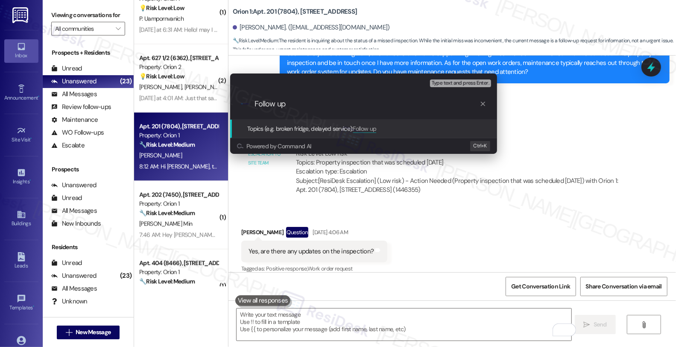
paste input "Property inspection that was scheduled 9/10/2025"
click at [285, 104] on input "Follow up Property inspection that was scheduled 9/10/2025" at bounding box center [366, 103] width 225 height 9
type input "Follow up: Property inspection that was scheduled 9/10/2025"
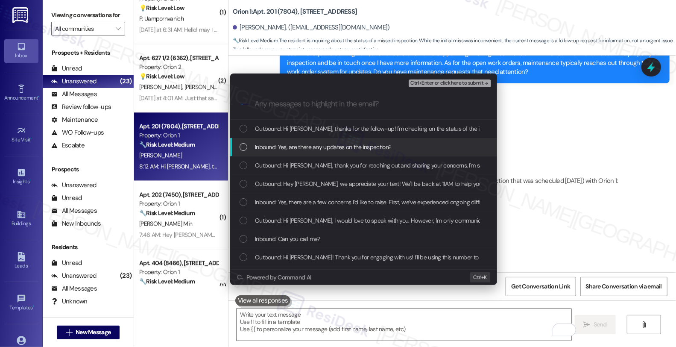
click at [325, 148] on span "Inbound: Yes, are there any updates on the inspection?" at bounding box center [323, 146] width 136 height 9
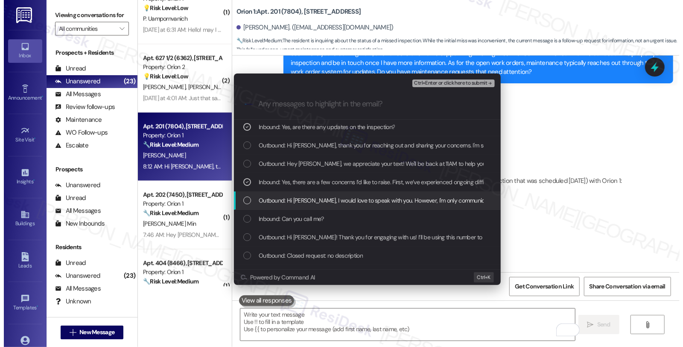
scroll to position [34, 0]
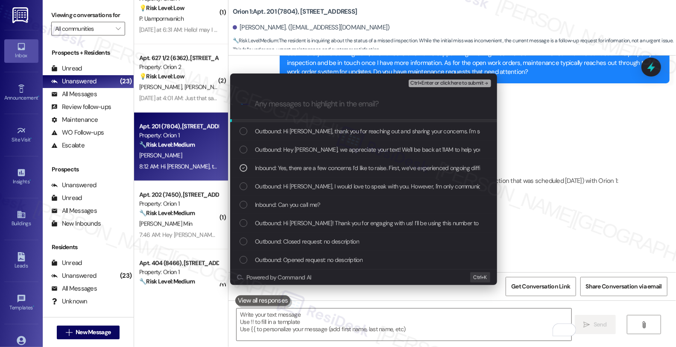
click at [432, 86] on button "Ctrl+Enter or click here to submit" at bounding box center [450, 83] width 82 height 8
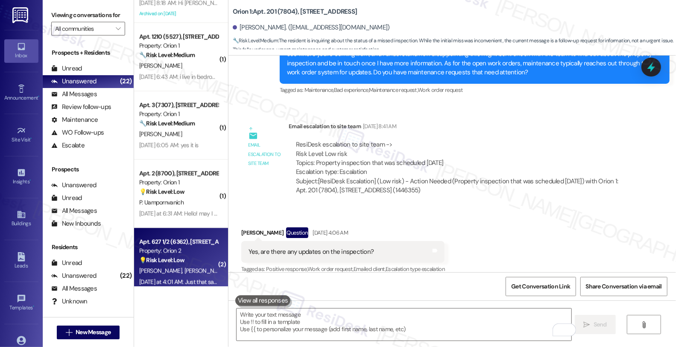
scroll to position [949, 0]
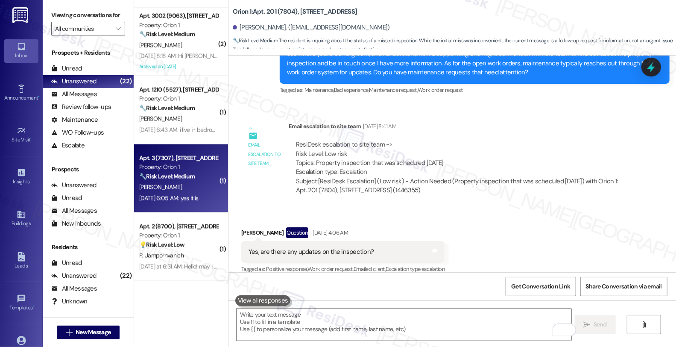
click at [180, 179] on strong "🔧 Risk Level: Medium" at bounding box center [167, 176] width 56 height 8
type textarea "Fetching suggested responses. Please feel free to read through the conversation…"
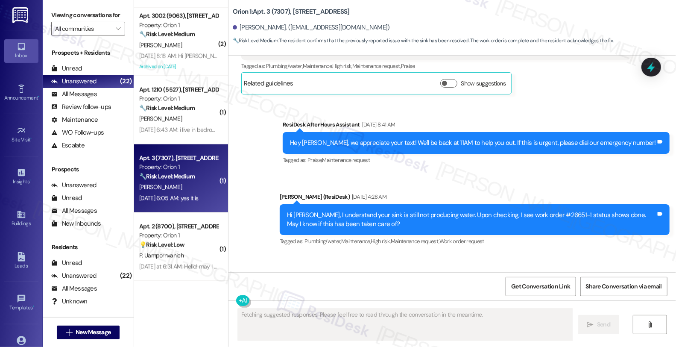
scroll to position [578, 0]
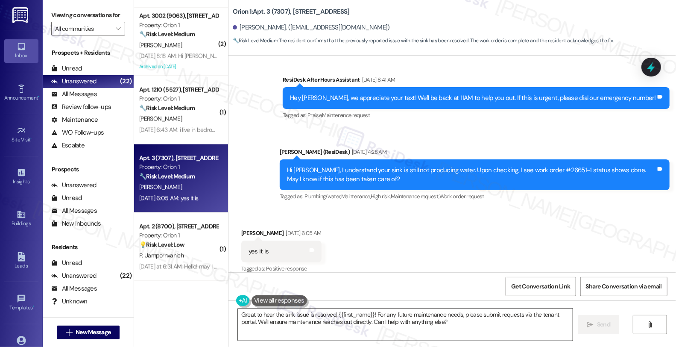
click at [370, 319] on textarea "Great to hear the sink issue is resolved, {{first_name}}! For any future mainte…" at bounding box center [405, 324] width 335 height 32
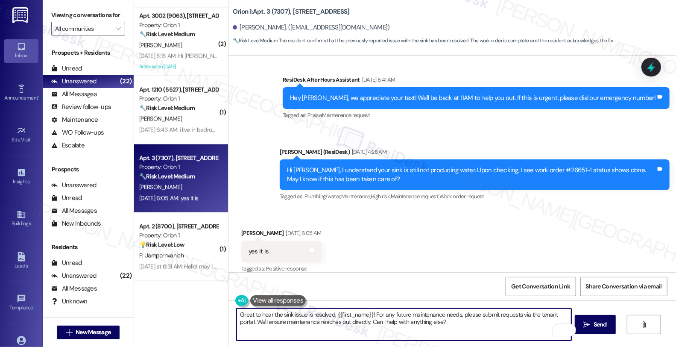
drag, startPoint x: 370, startPoint y: 313, endPoint x: 447, endPoint y: 331, distance: 79.3
click at [447, 331] on textarea "Great to hear the sink issue is resolved, {{first_name}}! For any future mainte…" at bounding box center [404, 324] width 335 height 32
paste textarea "Should you have other concerns, please feel free to reach out. Have a great day!"
click at [451, 313] on textarea "Great to hear the sink issue is resolved, {{first_name}}! Should you have other…" at bounding box center [404, 324] width 335 height 32
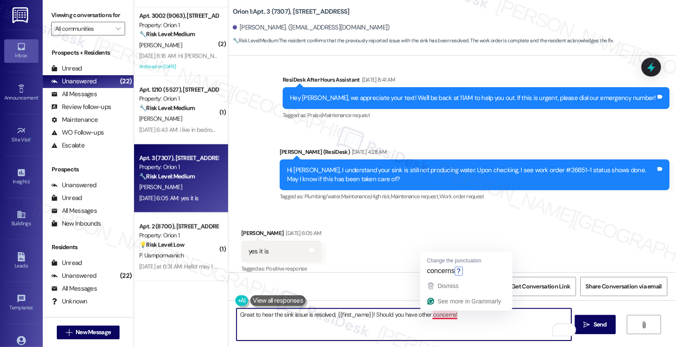
click at [482, 312] on textarea "Great to hear the sink issue is resolved, {{first_name}}! Should you have other…" at bounding box center [404, 324] width 335 height 32
click at [482, 316] on textarea "Great to hear the sink issue is resolved, {{first_name}}! Should you have other…" at bounding box center [404, 324] width 335 height 32
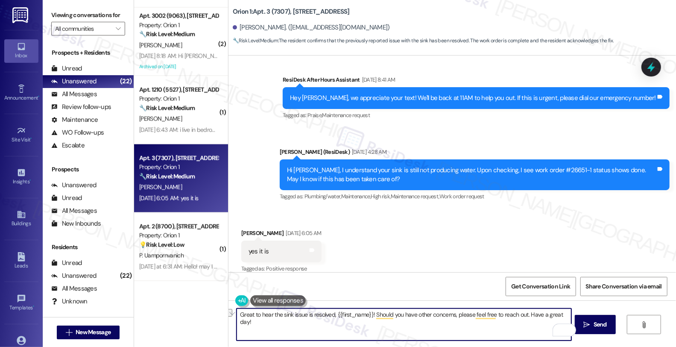
click at [524, 319] on textarea "Great to hear the sink issue is resolved, {{first_name}}! Should you have other…" at bounding box center [404, 324] width 335 height 32
drag, startPoint x: 522, startPoint y: 313, endPoint x: 576, endPoint y: 319, distance: 54.5
click at [576, 319] on div "Great to hear the sink issue is resolved, {{first_name}}! Should you have other…" at bounding box center [451, 332] width 447 height 64
type textarea "Great to hear the sink issue is resolved, {{first_name}}! Should you have other…"
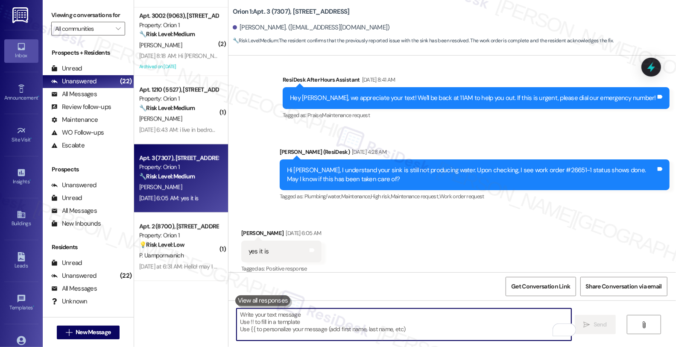
scroll to position [637, 0]
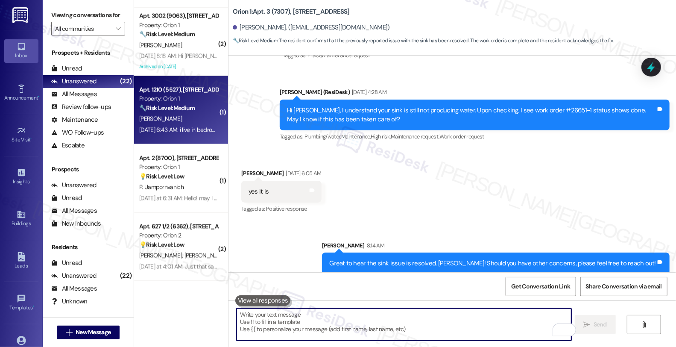
click at [181, 117] on div "[PERSON_NAME]" at bounding box center [178, 119] width 81 height 11
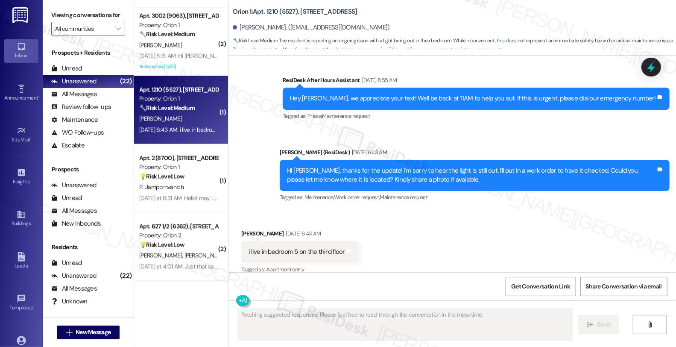
scroll to position [372, 0]
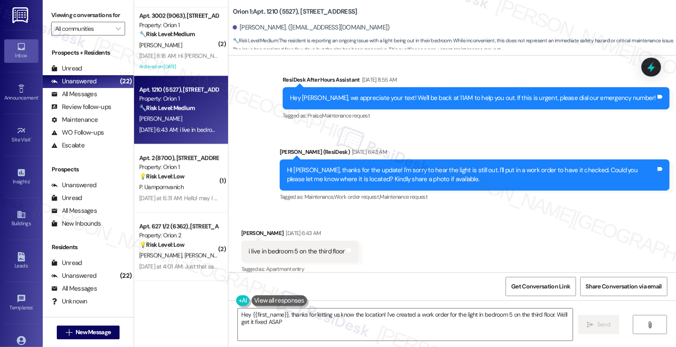
type textarea "Hey {{first_name}}, thanks for letting us know the location! I've created a wor…"
drag, startPoint x: 235, startPoint y: 225, endPoint x: 270, endPoint y: 224, distance: 35.0
click at [270, 224] on div "Received via SMS Jack Murphy Sep 16, 2025 at 6:43 AM i live in bedroom 5 on the…" at bounding box center [300, 251] width 130 height 59
copy div "Jack Murphy"
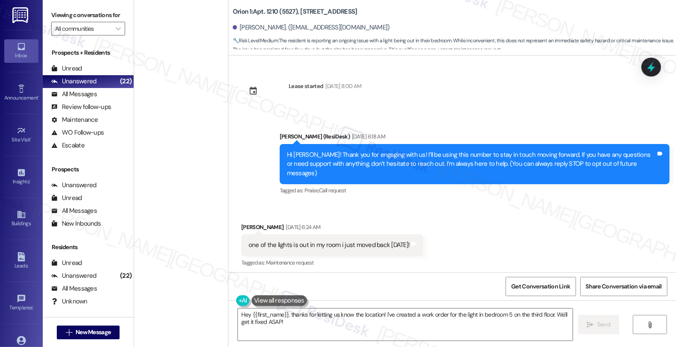
scroll to position [372, 0]
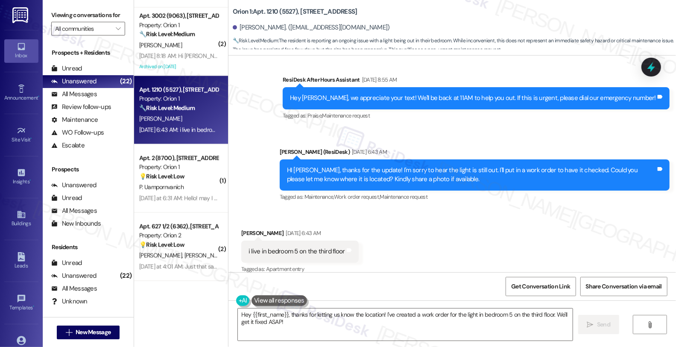
click at [491, 253] on div "Received via SMS [PERSON_NAME] [DATE] 6:43 AM i live in bedroom 5 on the third …" at bounding box center [451, 245] width 447 height 72
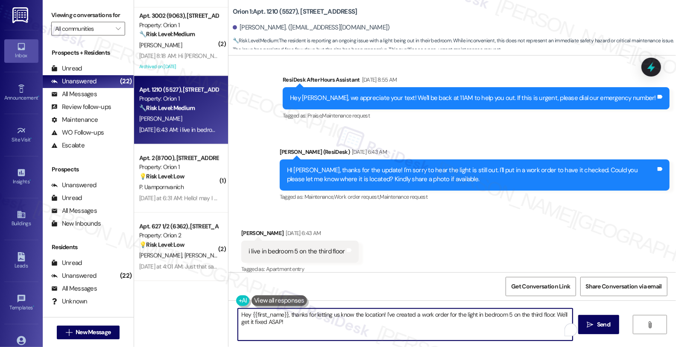
drag, startPoint x: 381, startPoint y: 313, endPoint x: 398, endPoint y: 329, distance: 23.6
click at [398, 329] on textarea "Hey {{first_name}}, thanks for letting us know the location! I've created a wor…" at bounding box center [405, 324] width 335 height 32
paste textarea "Do we have your permission to enter during your absence? Also, do you have pets…"
type textarea "Hey {{first_name}}, thanks for letting us know the location! Do we have your pe…"
click at [607, 327] on span "Send" at bounding box center [599, 324] width 13 height 9
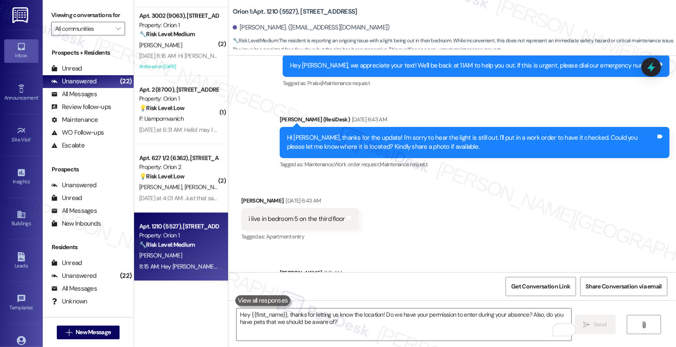
scroll to position [441, 0]
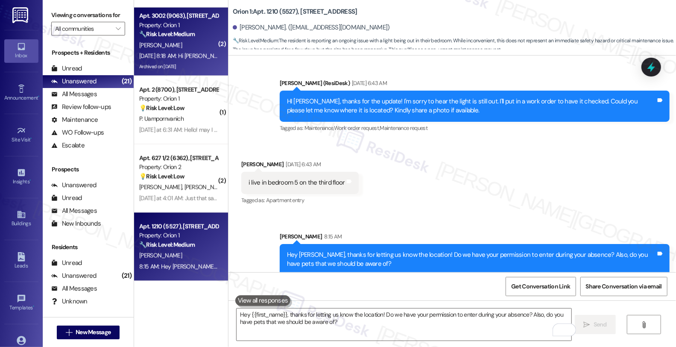
click at [185, 36] on strong "🔧 Risk Level: Medium" at bounding box center [167, 34] width 56 height 8
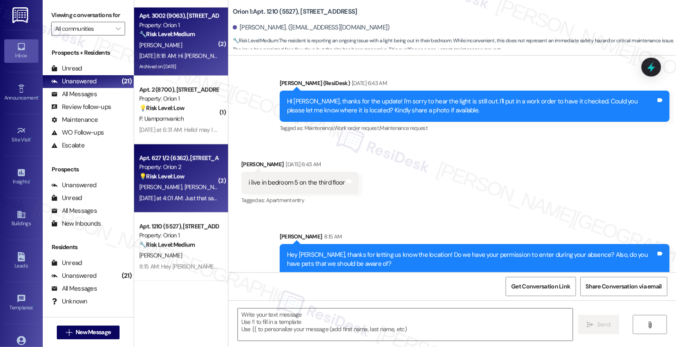
type textarea "Fetching suggested responses. Please feel free to read through the conversation…"
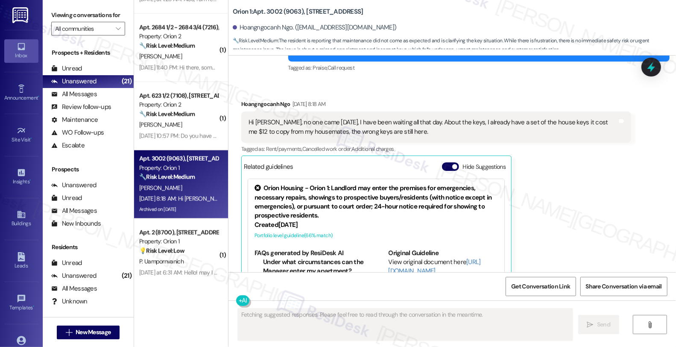
scroll to position [4191, 0]
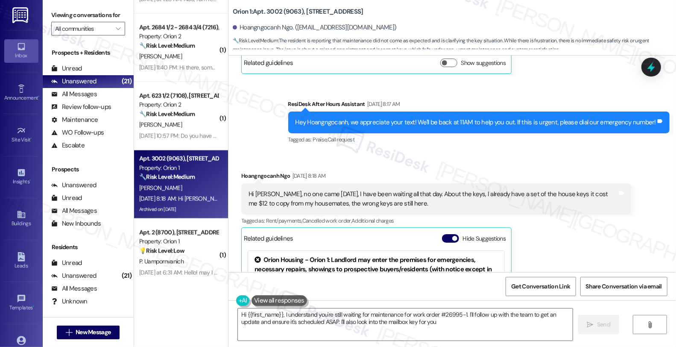
type textarea "Hi {{first_name}}, I understand you're still waiting for maintenance for work o…"
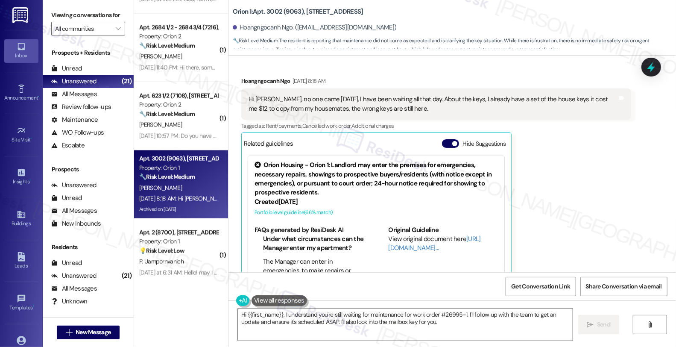
scroll to position [95, 0]
